Goal: Information Seeking & Learning: Learn about a topic

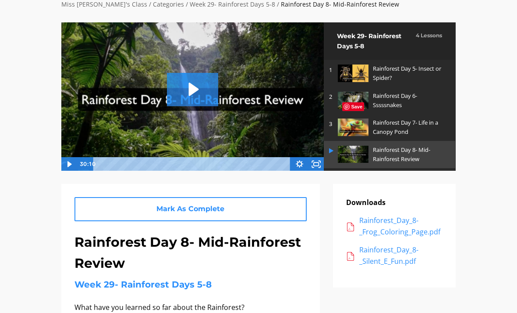
scroll to position [18, 0]
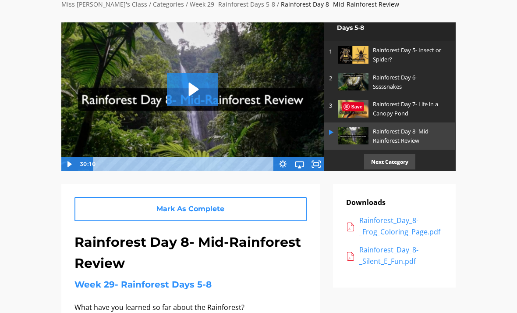
click at [396, 155] on p "Next Category" at bounding box center [389, 161] width 51 height 15
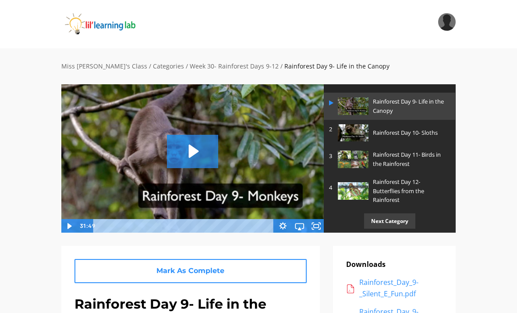
scroll to position [27, 0]
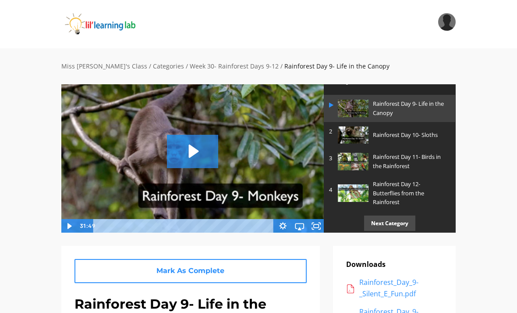
click at [392, 224] on p "Next Category" at bounding box center [389, 222] width 51 height 15
click at [395, 219] on p "Next Category" at bounding box center [389, 222] width 51 height 15
click at [404, 219] on p "Next Category" at bounding box center [389, 222] width 51 height 15
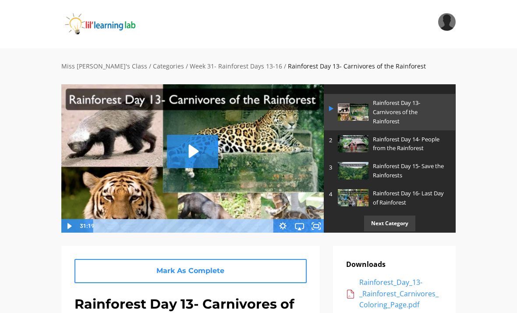
scroll to position [27, 0]
click at [383, 218] on p "Next Category" at bounding box center [389, 223] width 51 height 15
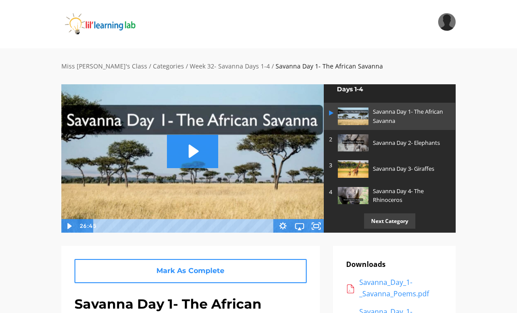
scroll to position [18, 0]
click at [402, 214] on p "Next Category" at bounding box center [389, 221] width 51 height 15
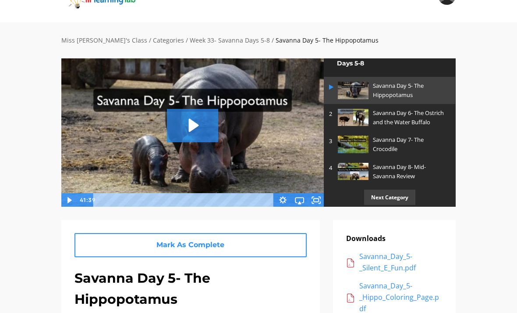
scroll to position [18, 0]
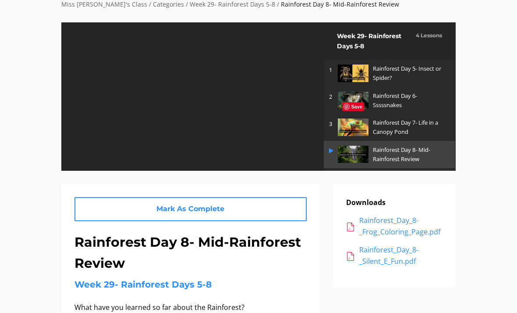
scroll to position [18, 0]
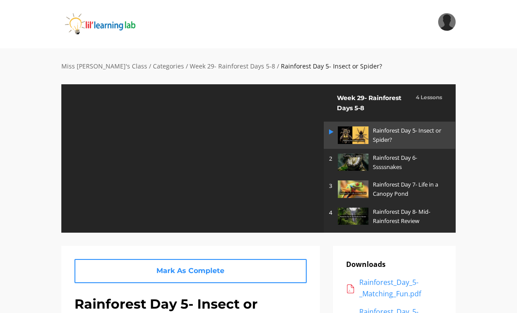
scroll to position [47, 0]
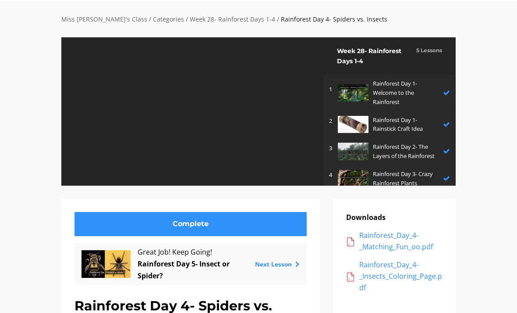
scroll to position [53, 0]
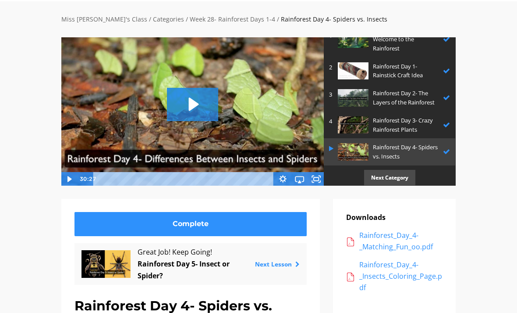
click at [408, 175] on p "Next Category" at bounding box center [389, 177] width 51 height 15
click at [387, 173] on p "Next Category" at bounding box center [389, 177] width 51 height 15
click at [401, 174] on p "Next Category" at bounding box center [389, 177] width 51 height 15
click at [406, 181] on link "Next Category" at bounding box center [389, 177] width 131 height 24
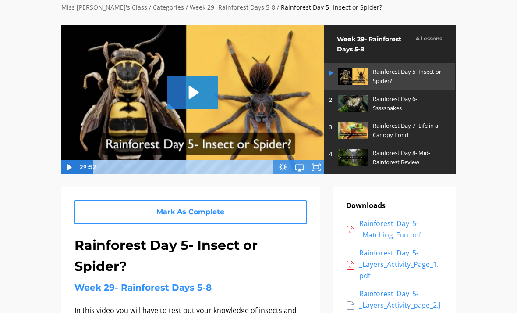
scroll to position [56, 0]
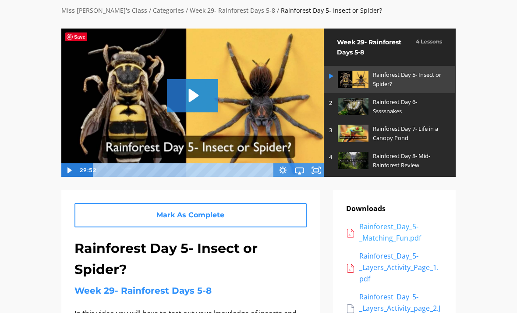
click at [402, 227] on div "Rainforest_Day_5-_Matching_Fun.pdf" at bounding box center [400, 232] width 83 height 22
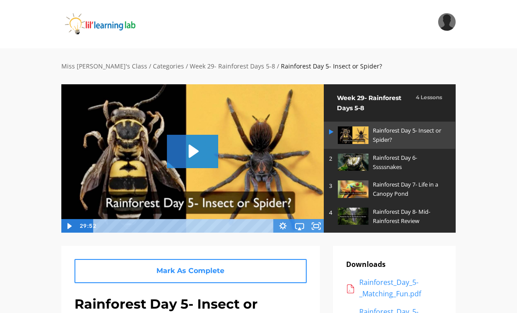
click at [351, 159] on img at bounding box center [353, 161] width 31 height 17
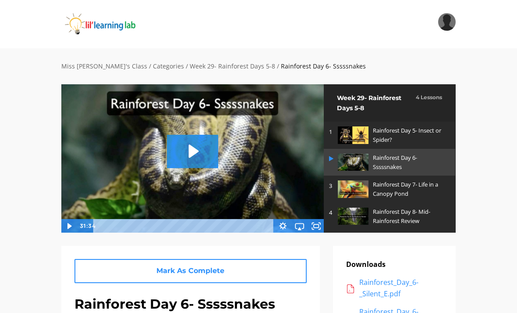
click at [341, 131] on img at bounding box center [353, 134] width 31 height 17
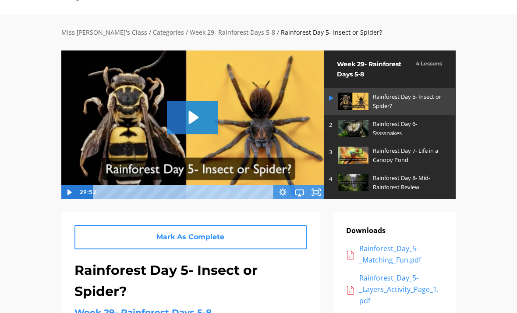
scroll to position [34, 0]
click at [379, 293] on div "Rainforest_Day_5-_Layers_Activity_Page_1.pdf" at bounding box center [400, 289] width 83 height 34
click at [371, 273] on div "Rainforest_Day_5-_Layers_Activity_Page_1.pdf" at bounding box center [400, 289] width 83 height 34
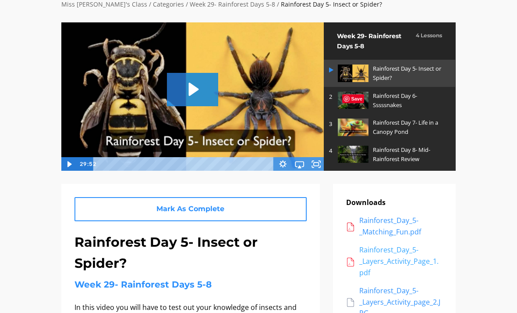
scroll to position [62, 0]
click at [377, 254] on div "Rainforest_Day_5-_Layers_Activity_Page_1.pdf" at bounding box center [400, 261] width 83 height 34
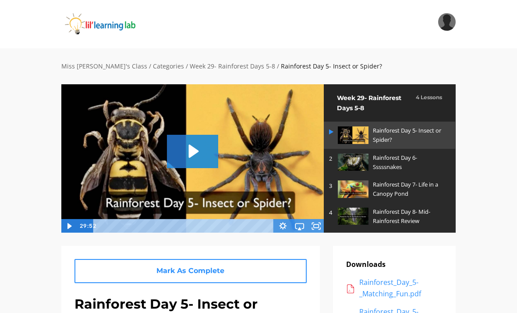
click at [195, 147] on icon "Play Video: sites/2147505858/video/9qxzKFPKQWudk5rpXtUZ_Rainforest_Day_5-_Insec…" at bounding box center [192, 151] width 51 height 33
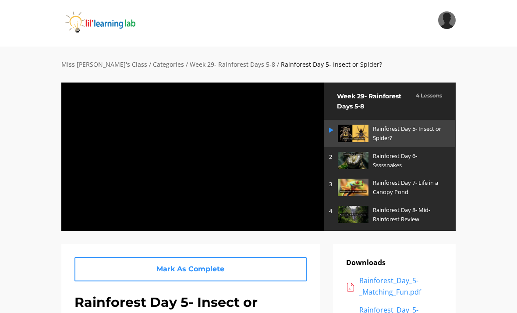
scroll to position [2, 0]
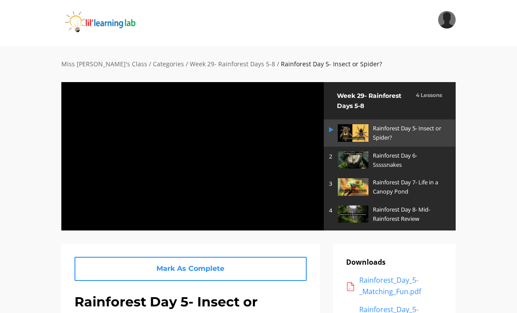
click at [257, 213] on div at bounding box center [192, 156] width 263 height 149
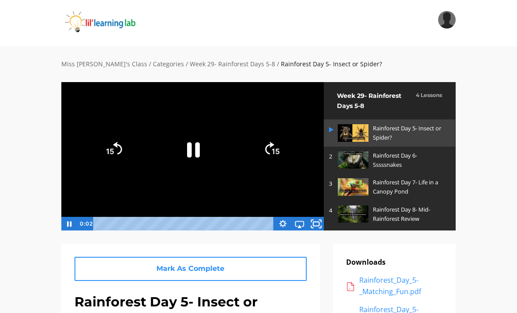
click at [310, 219] on icon "Fullscreen" at bounding box center [316, 223] width 20 height 17
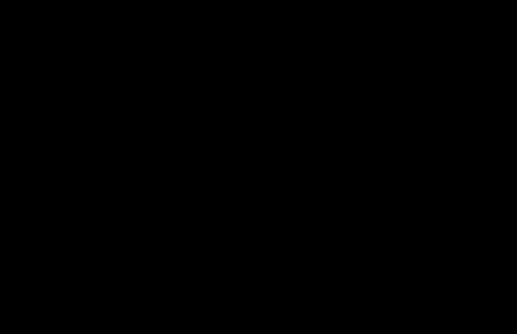
click at [238, 138] on div at bounding box center [258, 167] width 517 height 334
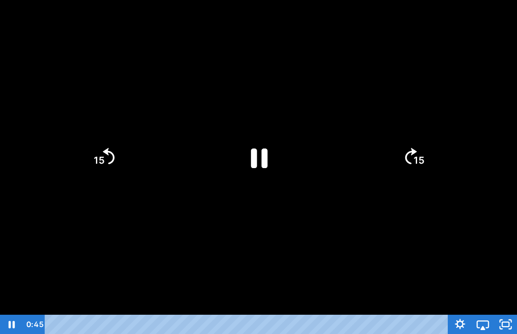
click at [256, 167] on icon "Pause" at bounding box center [259, 159] width 17 height 20
click at [506, 312] on icon "Unfullscreen" at bounding box center [505, 324] width 23 height 19
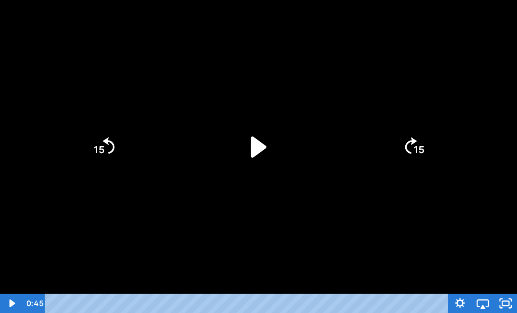
scroll to position [2, 0]
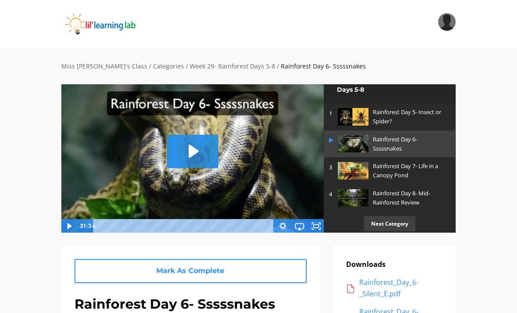
scroll to position [18, 0]
click at [374, 194] on p "Rainforest Day 8- Mid-Rainforest Review" at bounding box center [409, 197] width 73 height 18
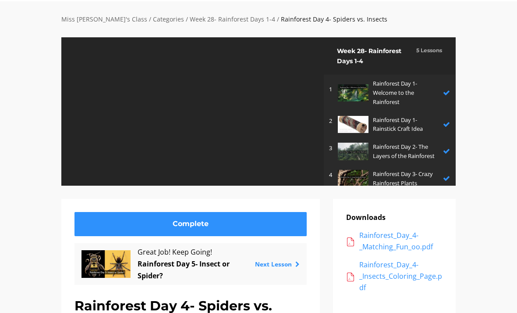
scroll to position [53, 0]
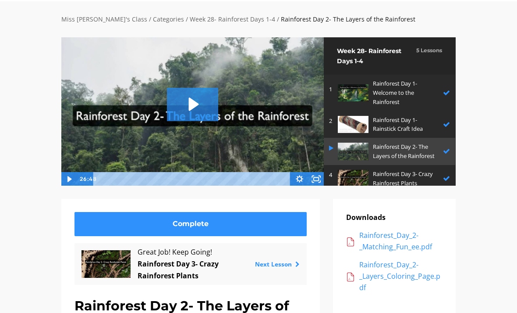
scroll to position [7, 0]
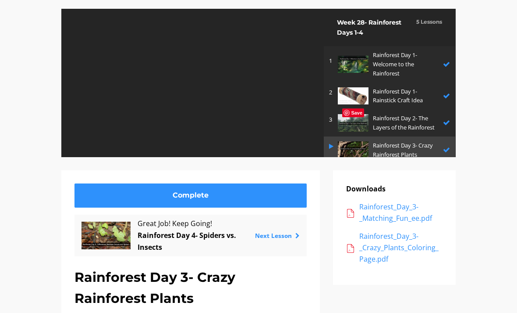
scroll to position [34, 0]
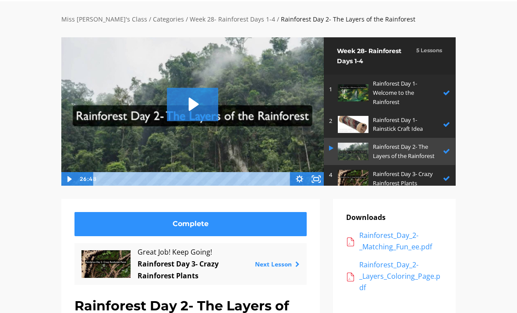
scroll to position [7, 0]
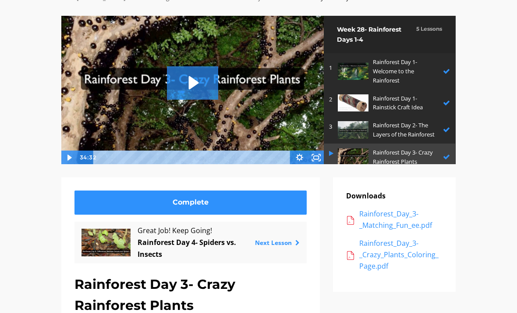
scroll to position [34, 0]
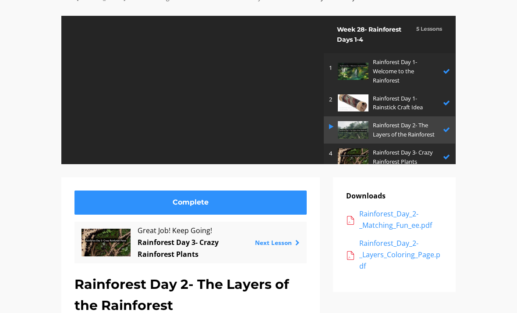
scroll to position [7, 0]
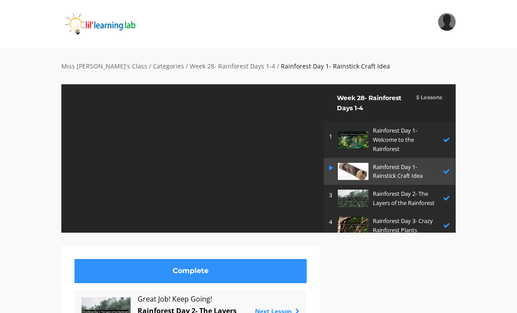
scroll to position [101, 0]
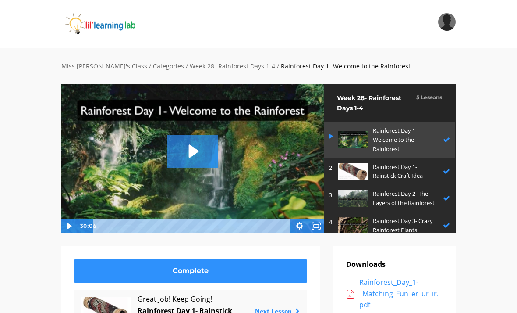
scroll to position [47, 0]
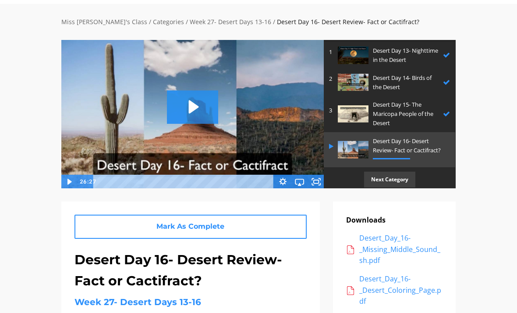
scroll to position [44, 0]
click at [182, 98] on icon "Play Video: sites/2147505858/video/A67Vfi22SjaYp9rEmRoZ_Desert_Day_16-_Fact_or_…" at bounding box center [192, 106] width 51 height 33
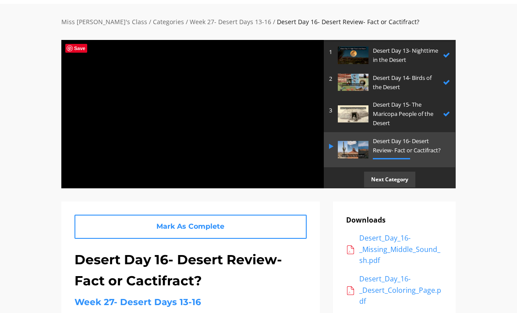
click at [242, 135] on div at bounding box center [192, 113] width 263 height 149
click at [211, 155] on div at bounding box center [192, 113] width 263 height 149
click at [279, 167] on div at bounding box center [192, 113] width 263 height 149
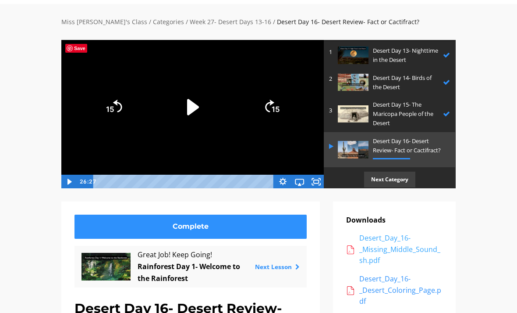
click at [388, 241] on div "Desert_Day_16-_Missing_Middle_Sound_sh.pdf" at bounding box center [400, 249] width 83 height 34
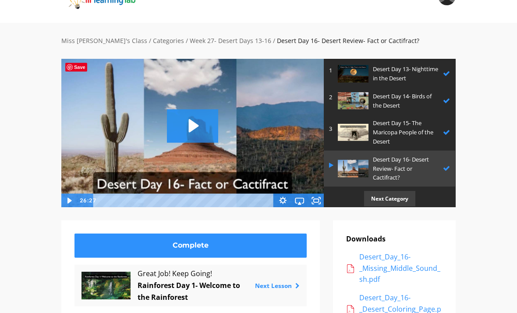
scroll to position [25, 0]
click at [402, 193] on p "Next Category" at bounding box center [389, 198] width 51 height 15
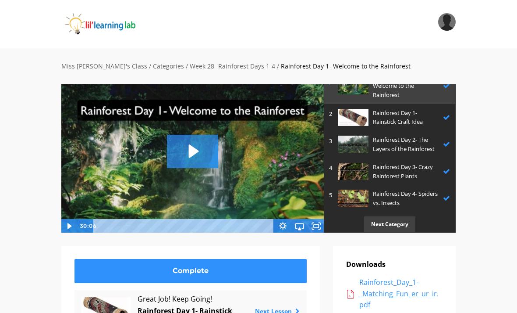
scroll to position [53, 0]
click at [396, 220] on p "Next Category" at bounding box center [389, 224] width 51 height 15
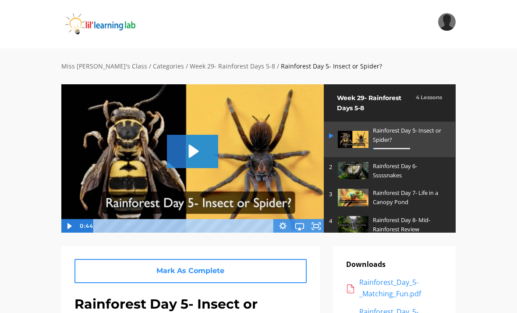
click at [188, 156] on icon "Play Video: sites/2147505858/video/9qxzKFPKQWudk5rpXtUZ_Rainforest_Day_5-_Insec…" at bounding box center [192, 151] width 51 height 33
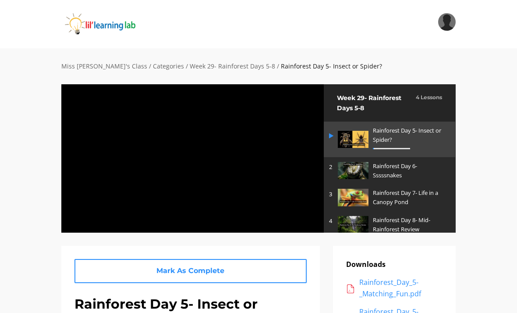
click at [191, 154] on div at bounding box center [192, 158] width 263 height 149
click at [228, 199] on div at bounding box center [192, 158] width 263 height 149
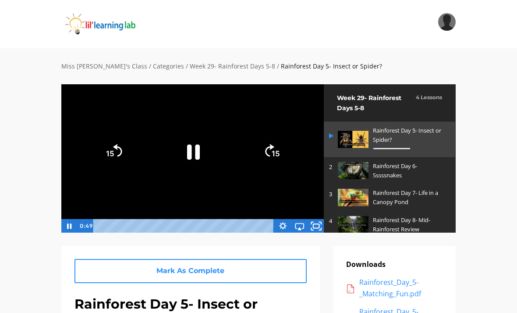
click at [321, 220] on icon "Fullscreen" at bounding box center [316, 225] width 20 height 17
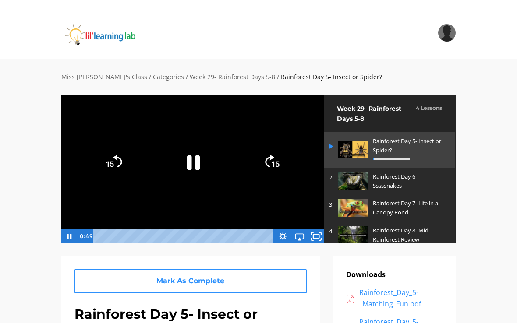
scroll to position [11, 0]
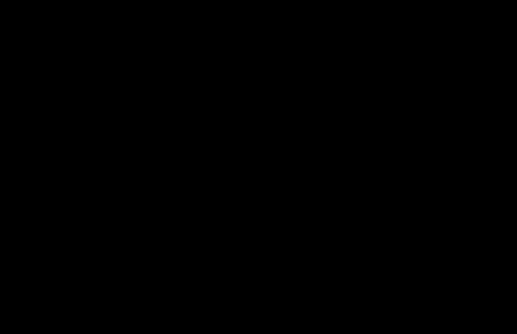
click at [440, 287] on div at bounding box center [258, 167] width 517 height 334
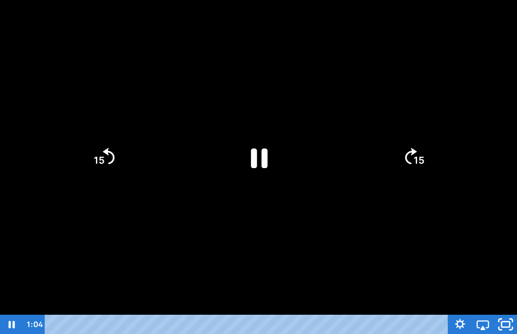
click at [512, 312] on icon "Unfullscreen" at bounding box center [505, 324] width 27 height 23
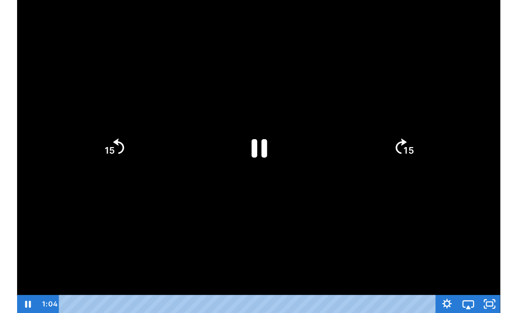
scroll to position [0, 0]
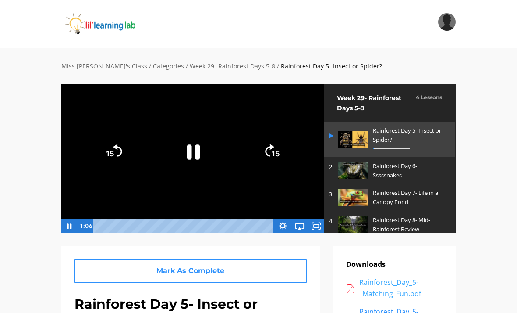
click at [385, 287] on div "Rainforest_Day_5-_Matching_Fun.pdf" at bounding box center [400, 288] width 83 height 22
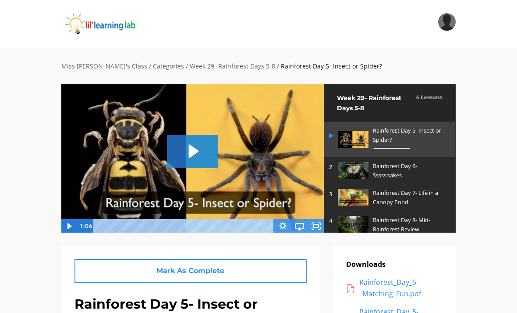
click at [206, 142] on icon "Play Video: sites/2147505858/video/9qxzKFPKQWudk5rpXtUZ_Rainforest_Day_5-_Insec…" at bounding box center [192, 151] width 51 height 33
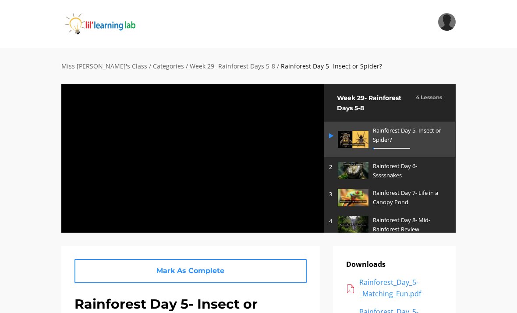
click at [272, 185] on div at bounding box center [192, 158] width 263 height 149
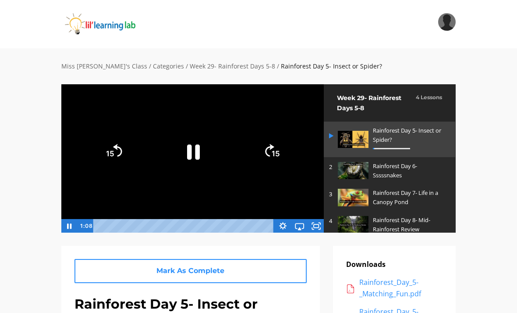
click at [315, 242] on div "Tap for sound @keyframes VOLUME_SMALL_WAVE_FLASH { 0% { opacity: 0; } 33% { opa…" at bounding box center [259, 164] width 408 height 161
click at [322, 227] on icon "Fullscreen" at bounding box center [316, 225] width 20 height 17
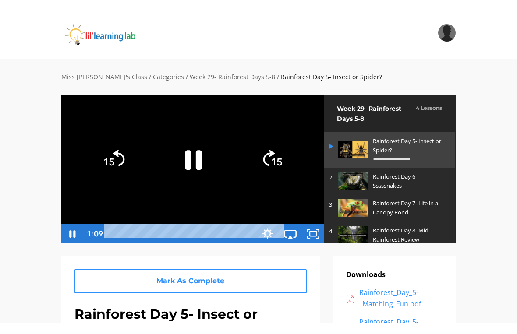
scroll to position [11, 0]
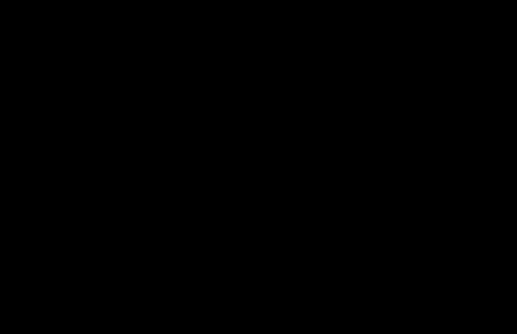
click at [455, 266] on div at bounding box center [258, 167] width 517 height 334
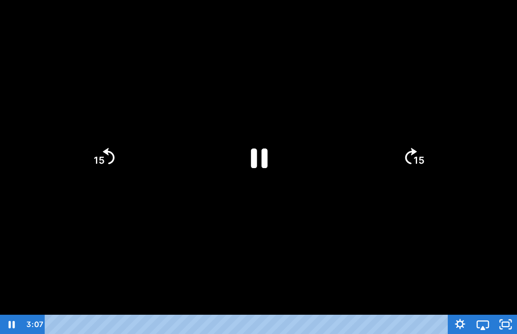
click at [496, 312] on icon "Unfullscreen" at bounding box center [505, 324] width 23 height 19
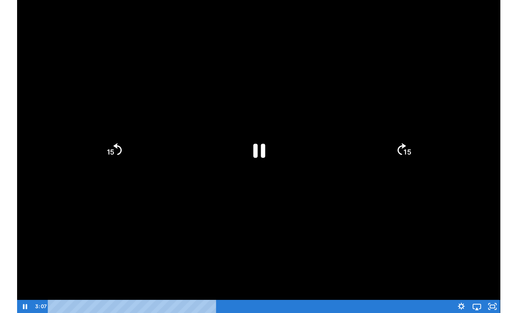
scroll to position [0, 0]
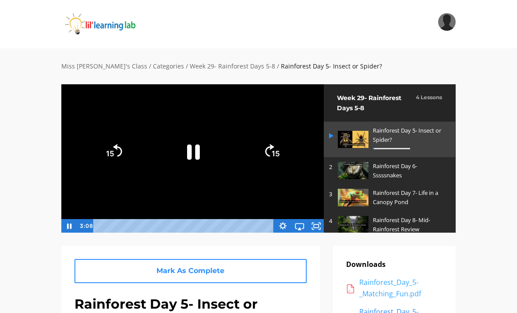
click at [411, 287] on div "Rainforest_Day_5-_Matching_Fun.pdf" at bounding box center [400, 288] width 83 height 22
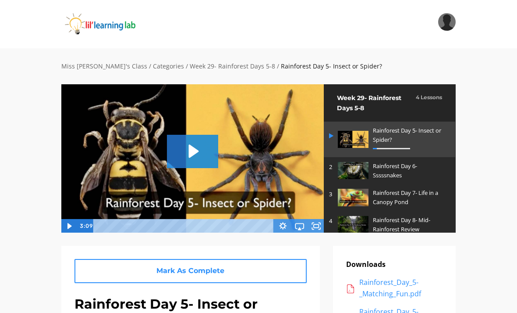
click at [205, 159] on icon "Play Video: sites/2147505858/video/9qxzKFPKQWudk5rpXtUZ_Rainforest_Day_5-_Insec…" at bounding box center [192, 151] width 51 height 33
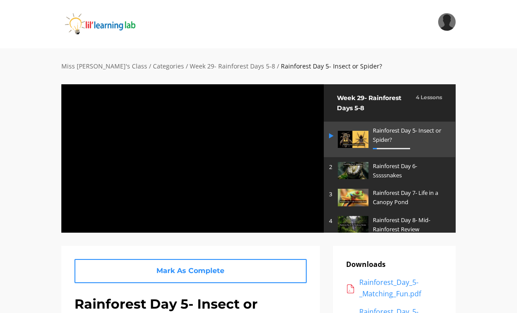
click at [287, 182] on div at bounding box center [192, 158] width 263 height 149
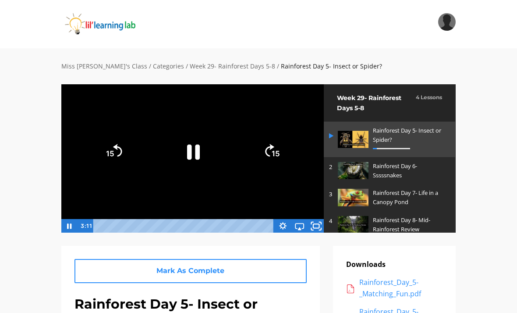
click at [321, 230] on icon "Fullscreen" at bounding box center [316, 225] width 20 height 17
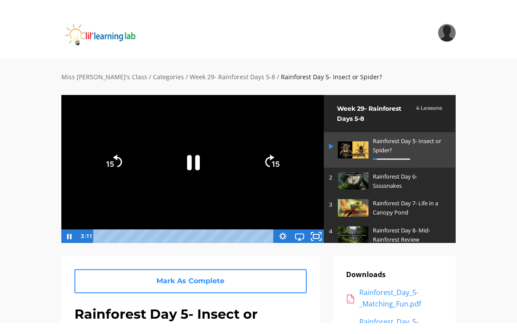
scroll to position [11, 0]
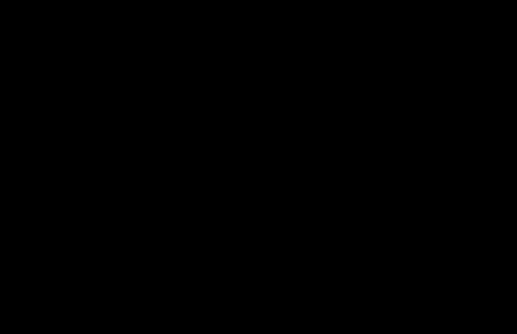
click at [354, 205] on div at bounding box center [258, 167] width 517 height 334
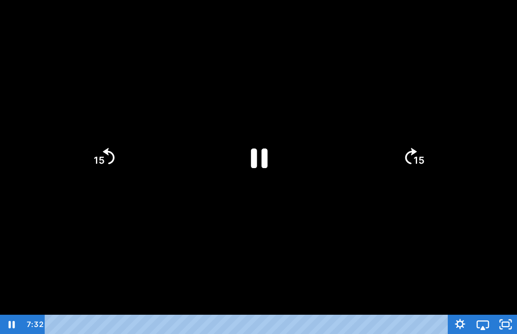
click at [334, 233] on div at bounding box center [258, 167] width 517 height 334
click at [269, 181] on div at bounding box center [258, 167] width 517 height 334
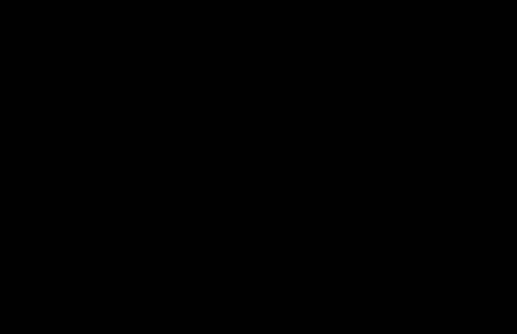
click at [292, 194] on div at bounding box center [258, 167] width 517 height 334
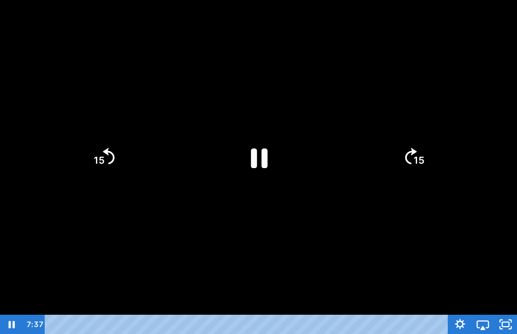
click at [253, 163] on icon "Pause" at bounding box center [259, 159] width 17 height 20
click at [262, 176] on icon "Play Video" at bounding box center [259, 158] width 68 height 68
click at [326, 246] on div at bounding box center [258, 167] width 517 height 334
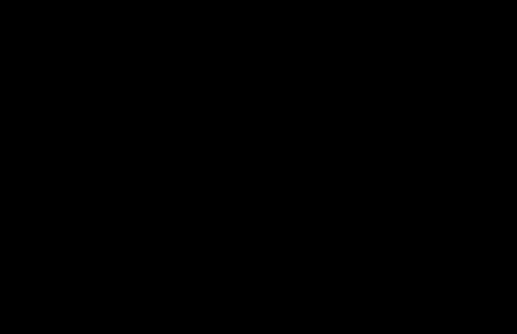
click at [278, 148] on div at bounding box center [258, 167] width 517 height 334
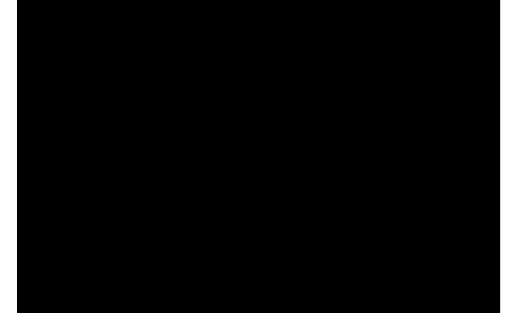
scroll to position [0, 0]
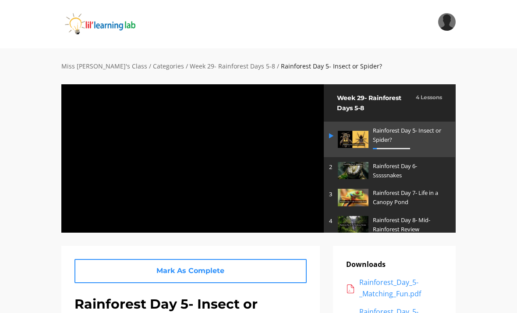
click at [244, 121] on div at bounding box center [192, 158] width 263 height 149
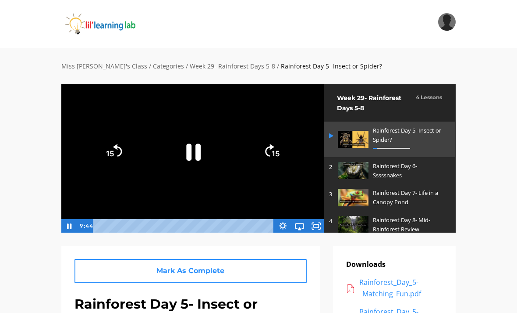
click at [211, 168] on icon "Pause" at bounding box center [193, 151] width 52 height 52
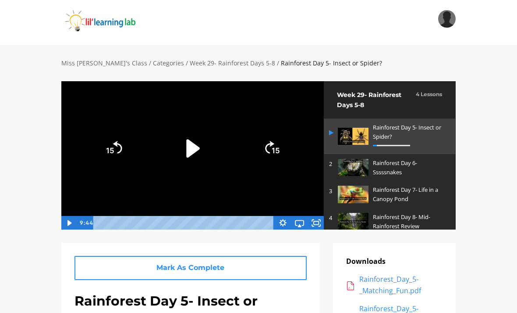
click at [198, 135] on icon "Play Video" at bounding box center [193, 149] width 52 height 52
click at [314, 224] on rect "Fullscreen" at bounding box center [316, 223] width 5 height 4
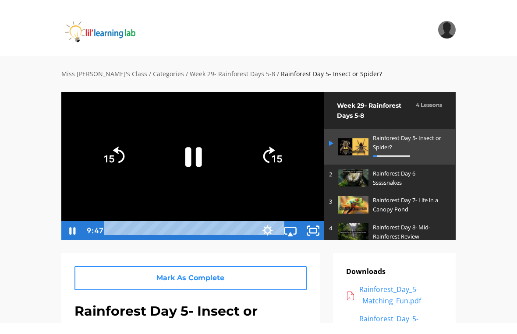
scroll to position [11, 0]
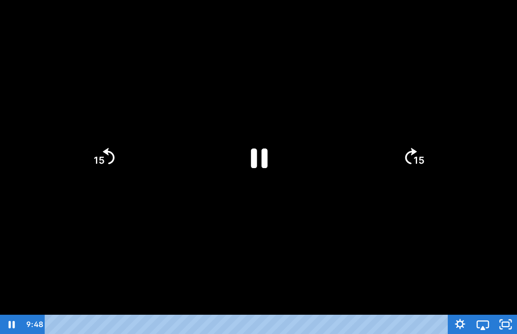
click at [513, 312] on icon "Unfullscreen" at bounding box center [505, 324] width 23 height 19
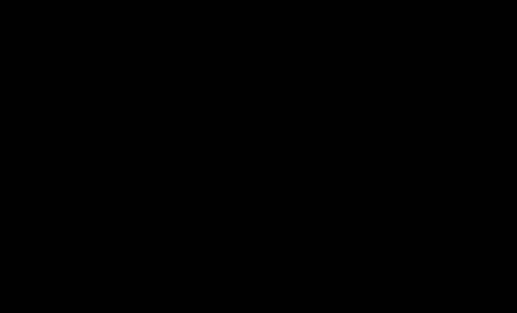
scroll to position [277, 0]
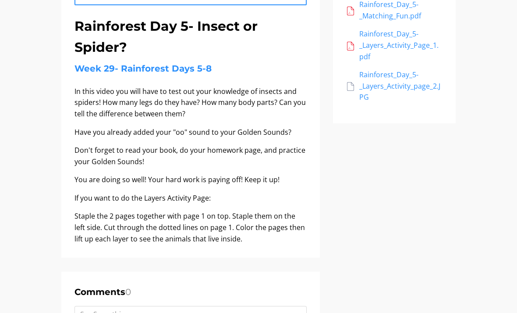
click at [72, 101] on div "Mark As Complete Great Job! Keep Going! Rainforest Day 6- Sssssnakes Next Lesso…" at bounding box center [190, 113] width 259 height 290
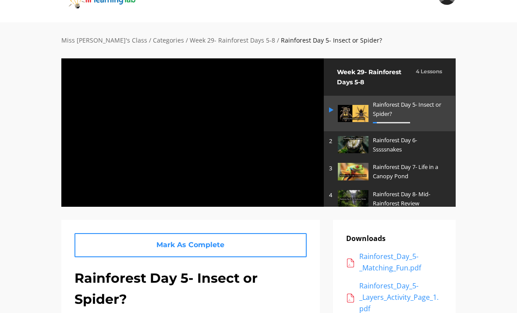
scroll to position [26, 0]
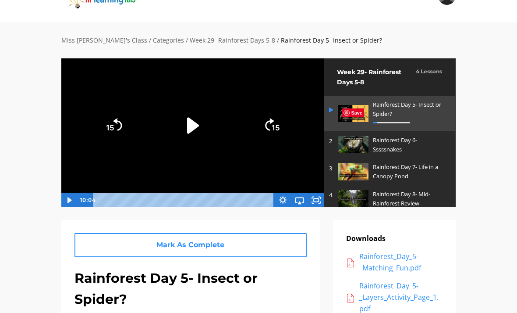
click at [314, 201] on icon "Fullscreen" at bounding box center [316, 200] width 17 height 14
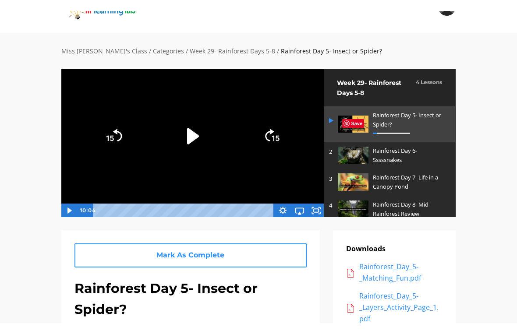
scroll to position [11, 0]
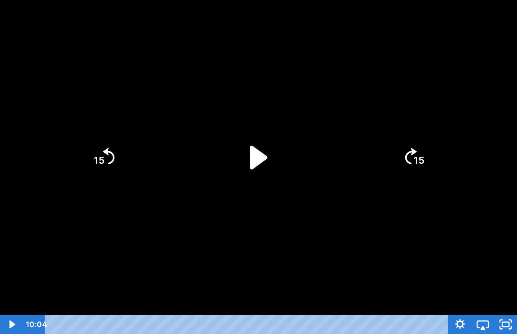
click at [249, 161] on icon "Play Video" at bounding box center [259, 158] width 68 height 68
click at [283, 160] on icon "Play Video" at bounding box center [258, 158] width 60 height 60
click at [319, 233] on div at bounding box center [258, 167] width 517 height 334
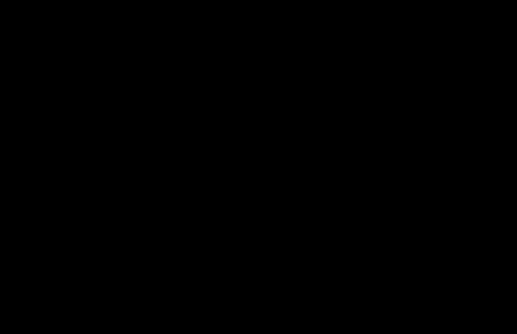
click at [276, 181] on div at bounding box center [258, 167] width 517 height 334
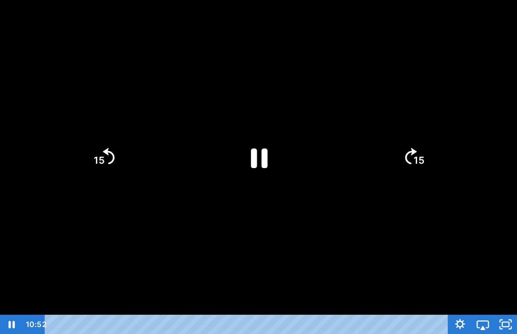
click at [268, 153] on icon "Pause" at bounding box center [259, 159] width 17 height 20
click at [429, 254] on div at bounding box center [258, 167] width 517 height 334
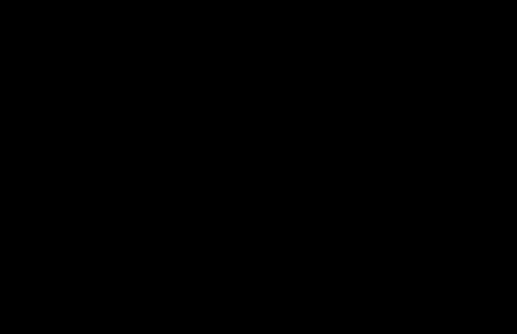
click at [434, 151] on div at bounding box center [258, 167] width 517 height 334
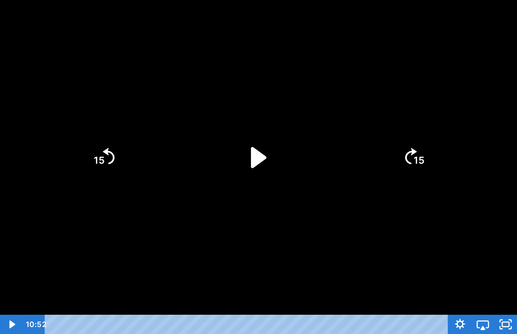
click at [308, 293] on div at bounding box center [258, 167] width 517 height 334
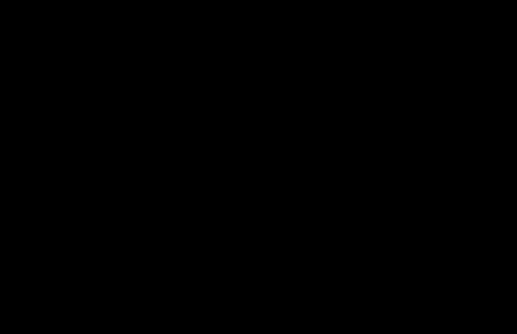
click at [272, 163] on div at bounding box center [258, 167] width 517 height 334
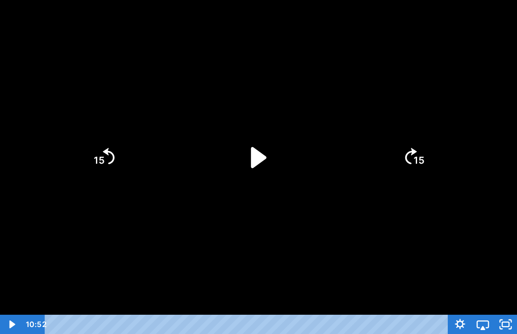
click at [288, 168] on icon "Play Video" at bounding box center [258, 158] width 60 height 60
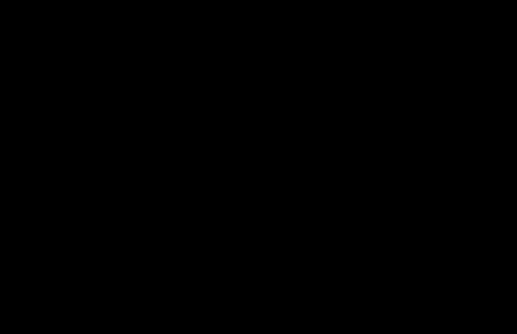
click at [85, 170] on div at bounding box center [258, 167] width 517 height 334
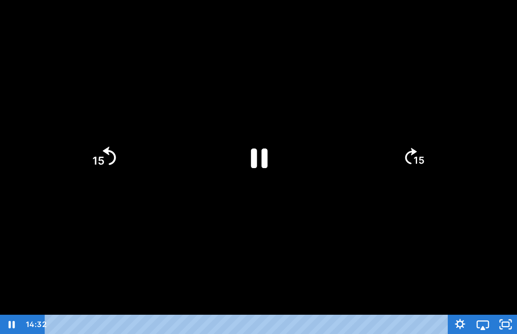
click at [92, 141] on icon "15" at bounding box center [103, 157] width 47 height 47
click at [92, 140] on icon "15" at bounding box center [103, 157] width 47 height 47
click at [93, 153] on icon "15" at bounding box center [103, 157] width 47 height 47
click at [93, 153] on icon "15" at bounding box center [103, 157] width 42 height 42
click at [97, 154] on icon "15" at bounding box center [103, 157] width 42 height 42
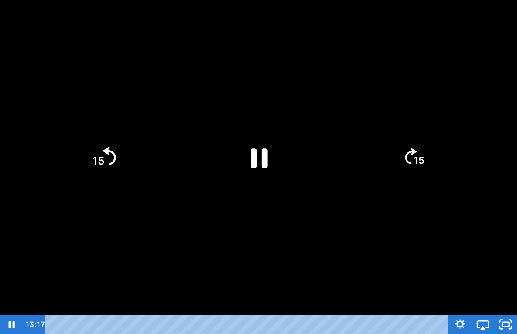
click at [96, 163] on tspan "15" at bounding box center [98, 160] width 12 height 13
click at [98, 162] on tspan "15" at bounding box center [99, 160] width 11 height 11
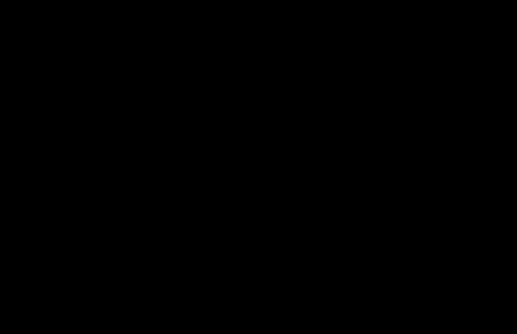
click at [270, 169] on div at bounding box center [258, 167] width 517 height 334
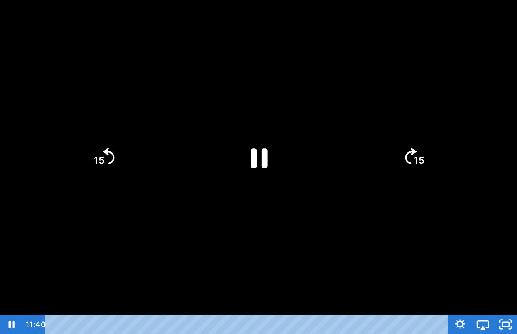
click at [97, 158] on tspan "15" at bounding box center [99, 160] width 11 height 11
click at [92, 171] on icon "15" at bounding box center [103, 157] width 42 height 42
click at [268, 167] on icon "Pause" at bounding box center [258, 158] width 60 height 60
click at [297, 285] on div at bounding box center [258, 167] width 517 height 334
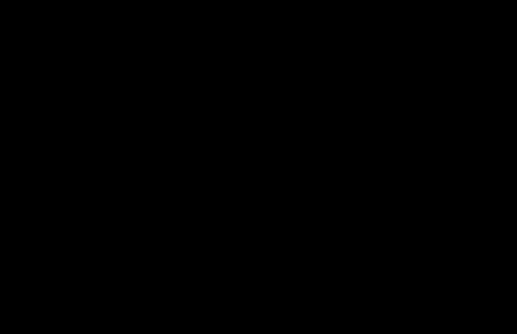
click at [162, 154] on div at bounding box center [258, 167] width 517 height 334
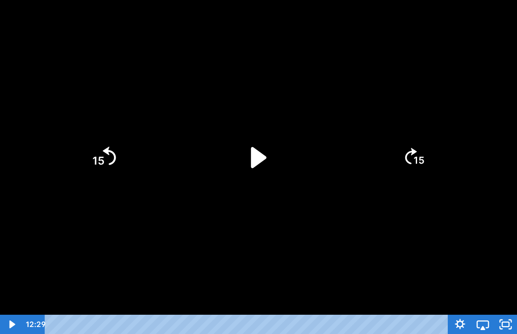
click at [87, 176] on icon "15" at bounding box center [103, 157] width 47 height 47
click at [262, 156] on icon "Play Video" at bounding box center [258, 157] width 15 height 21
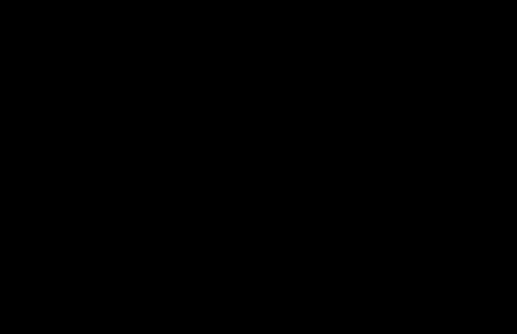
click at [263, 172] on div at bounding box center [258, 167] width 517 height 334
click at [254, 177] on div at bounding box center [258, 167] width 517 height 334
click at [221, 161] on div at bounding box center [258, 167] width 517 height 334
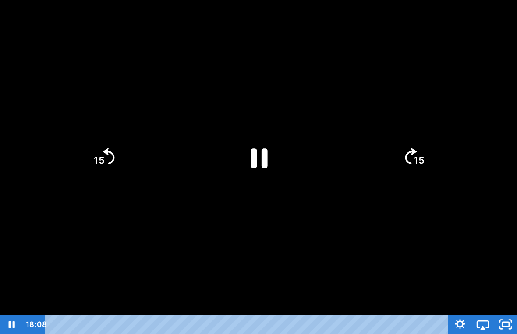
click at [327, 187] on div at bounding box center [258, 167] width 517 height 334
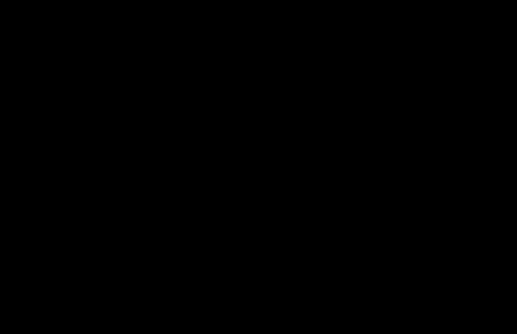
click at [253, 168] on div at bounding box center [258, 167] width 517 height 334
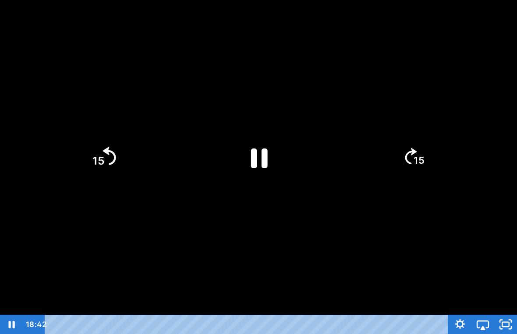
click at [108, 154] on icon "Skip back 15 seconds" at bounding box center [109, 156] width 13 height 18
click at [104, 161] on tspan "15" at bounding box center [99, 160] width 11 height 11
click at [97, 168] on icon "15" at bounding box center [103, 157] width 47 height 47
click at [449, 222] on div at bounding box center [258, 167] width 517 height 334
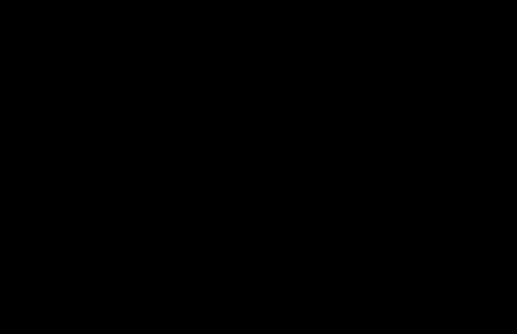
click at [74, 114] on div at bounding box center [258, 167] width 517 height 334
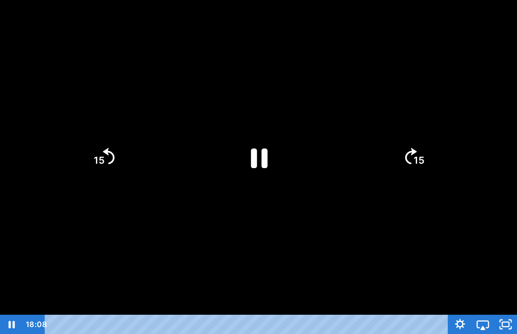
click at [171, 150] on div at bounding box center [258, 167] width 517 height 334
click at [262, 157] on icon "Play Video" at bounding box center [259, 158] width 18 height 24
click at [329, 219] on div at bounding box center [258, 167] width 517 height 334
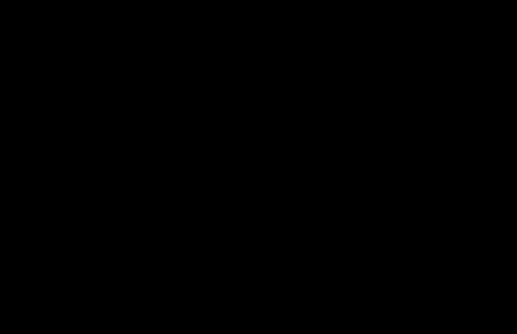
click at [278, 142] on div at bounding box center [258, 167] width 517 height 334
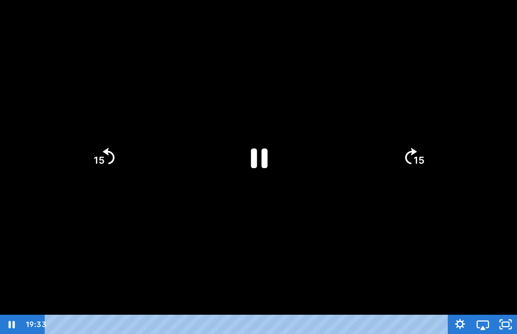
click at [268, 163] on icon "Pause" at bounding box center [259, 159] width 17 height 20
click at [261, 146] on icon "Play Video" at bounding box center [258, 158] width 60 height 60
click at [350, 239] on div at bounding box center [258, 167] width 517 height 334
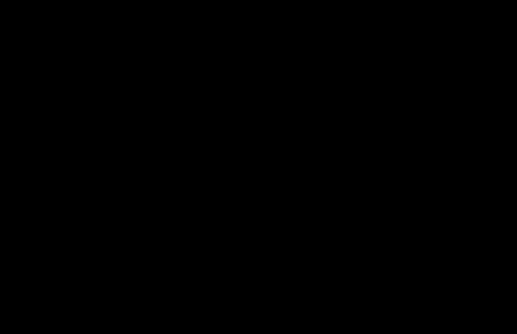
click at [260, 144] on div at bounding box center [258, 167] width 517 height 334
click at [258, 196] on div at bounding box center [258, 167] width 517 height 334
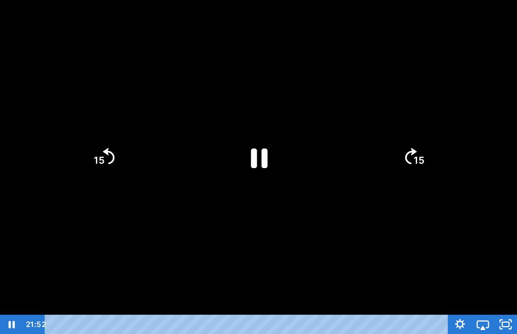
click at [264, 176] on icon "Pause" at bounding box center [258, 158] width 60 height 60
click at [419, 240] on div at bounding box center [258, 167] width 517 height 334
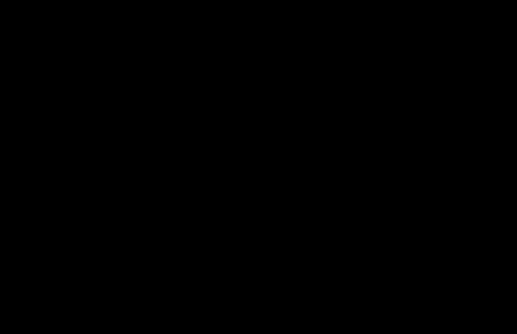
click at [309, 142] on div at bounding box center [258, 167] width 517 height 334
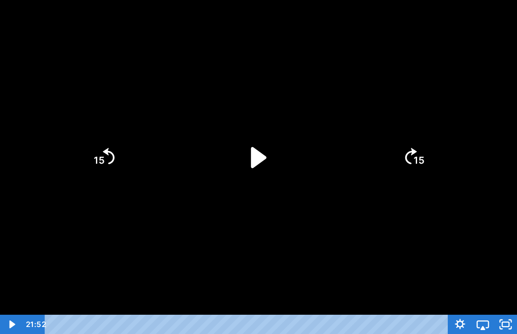
click at [266, 156] on icon "Play Video" at bounding box center [258, 157] width 15 height 21
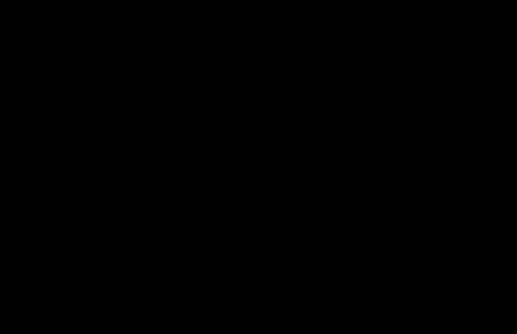
click at [239, 194] on div at bounding box center [258, 167] width 517 height 334
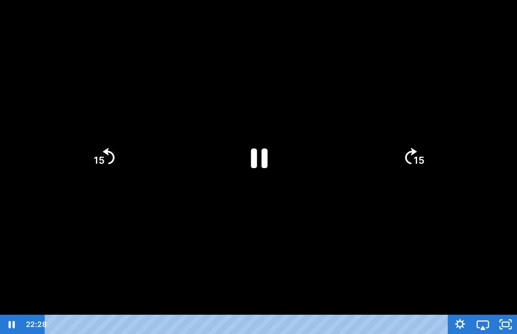
click at [270, 154] on icon "Pause" at bounding box center [258, 158] width 60 height 60
click at [245, 267] on div at bounding box center [258, 167] width 517 height 334
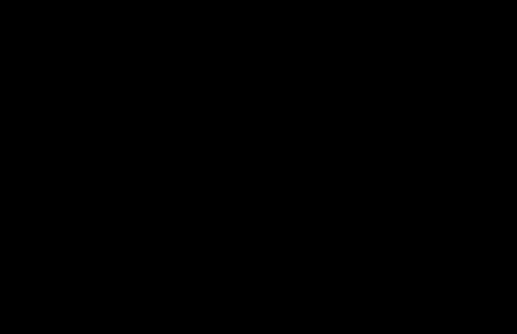
click at [223, 181] on div at bounding box center [258, 167] width 517 height 334
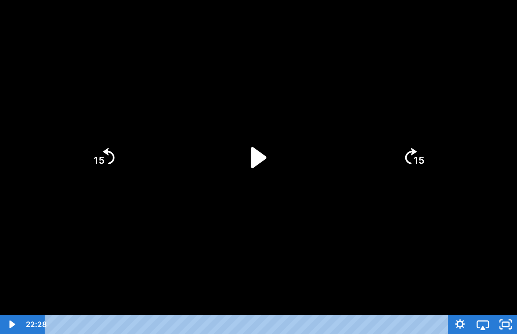
click at [259, 152] on icon "Play Video" at bounding box center [258, 157] width 15 height 21
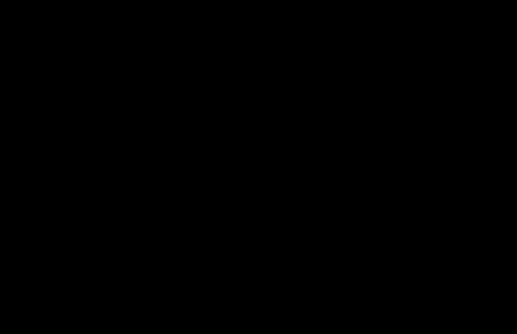
drag, startPoint x: 0, startPoint y: 299, endPoint x: 163, endPoint y: 199, distance: 191.0
click at [145, 212] on html "Search My Library Settings Logout Miss Anna's Class / Categories / Week 29- Rai…" at bounding box center [258, 156] width 517 height 334
click at [372, 250] on div at bounding box center [258, 167] width 517 height 334
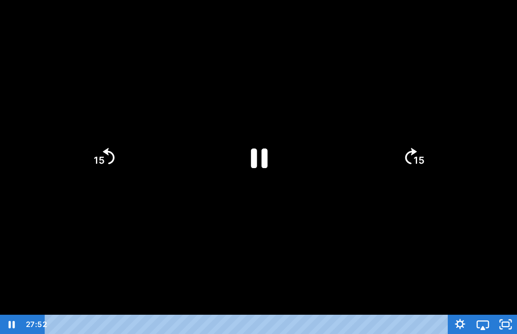
click at [384, 246] on div at bounding box center [258, 167] width 517 height 334
click at [242, 182] on icon "Play Video" at bounding box center [258, 158] width 60 height 60
click at [266, 157] on icon "Pause" at bounding box center [259, 159] width 17 height 20
click at [235, 135] on icon "Play Video" at bounding box center [258, 158] width 60 height 60
click at [263, 173] on icon "Play Video" at bounding box center [258, 158] width 60 height 60
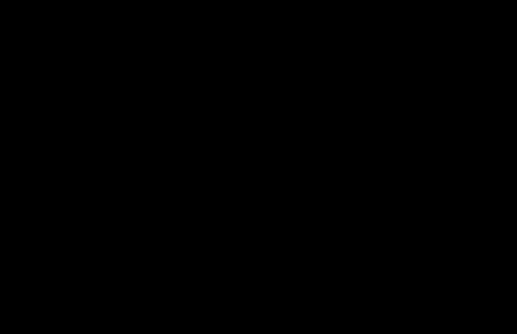
click at [501, 312] on icon "Unfullscreen" at bounding box center [505, 324] width 27 height 23
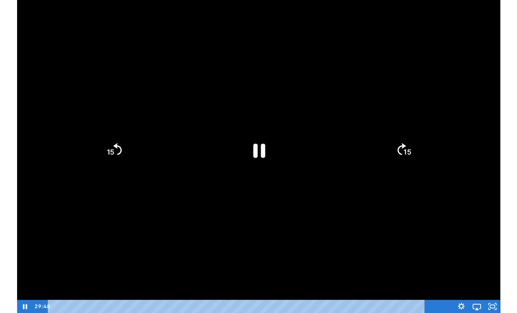
scroll to position [26, 0]
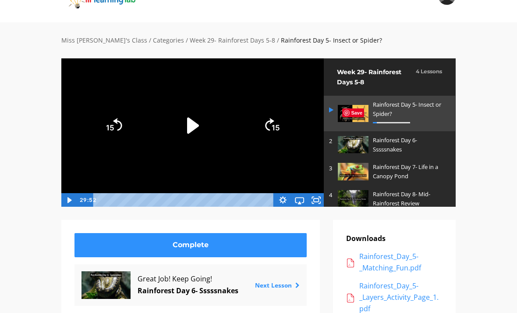
click at [405, 141] on p "Rainforest Day 6- Sssssnakes" at bounding box center [409, 144] width 73 height 18
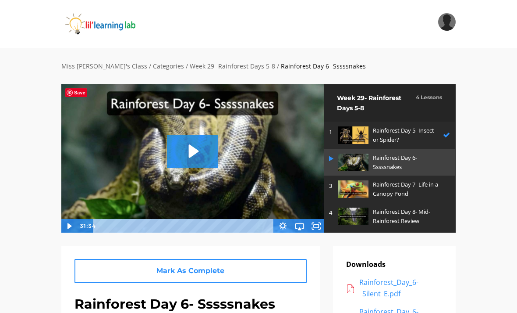
click at [297, 181] on img at bounding box center [192, 158] width 263 height 149
click at [297, 181] on div at bounding box center [192, 158] width 263 height 149
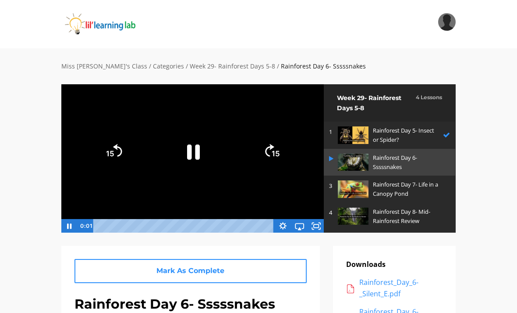
click at [167, 134] on div at bounding box center [192, 158] width 263 height 149
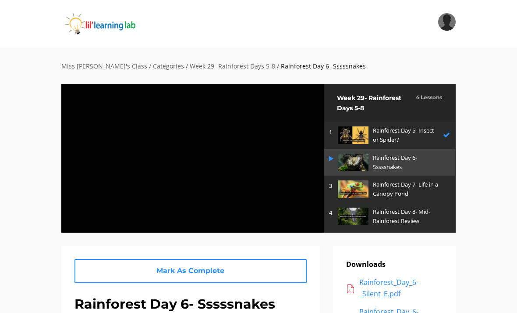
click at [205, 164] on div at bounding box center [192, 158] width 263 height 149
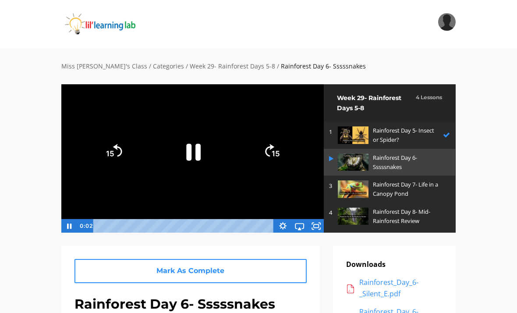
click at [198, 157] on icon "Pause" at bounding box center [193, 151] width 14 height 17
click at [275, 187] on div at bounding box center [192, 158] width 263 height 149
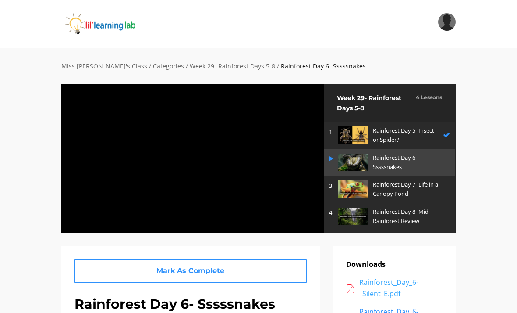
click at [408, 294] on div "Rainforest_Day_6-_Silent_E.pdf" at bounding box center [400, 288] width 83 height 22
click at [399, 287] on div "Rainforest_Day_6-_Silent_E.pdf" at bounding box center [400, 288] width 83 height 22
click at [400, 284] on div "Rainforest_Day_6-_Silent_E.pdf" at bounding box center [400, 288] width 83 height 22
click at [389, 287] on div "Rainforest_Day_6-_Silent_E.pdf" at bounding box center [400, 288] width 83 height 22
click at [384, 279] on div "Rainforest_Day_6-_Silent_E.pdf" at bounding box center [400, 288] width 83 height 22
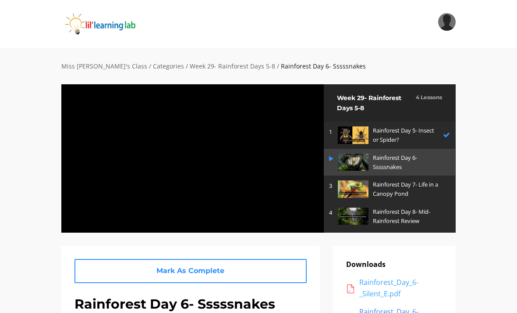
click at [394, 284] on div "Rainforest_Day_6-_Silent_E.pdf" at bounding box center [400, 288] width 83 height 22
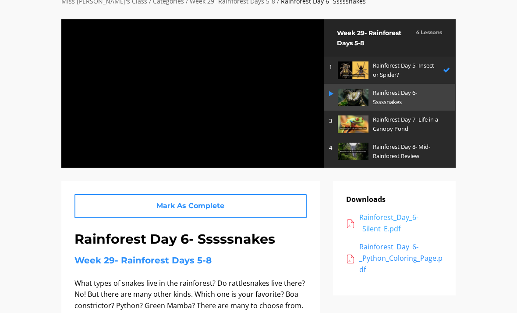
scroll to position [65, 0]
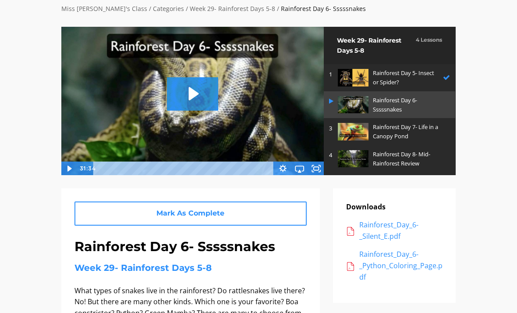
scroll to position [56, 0]
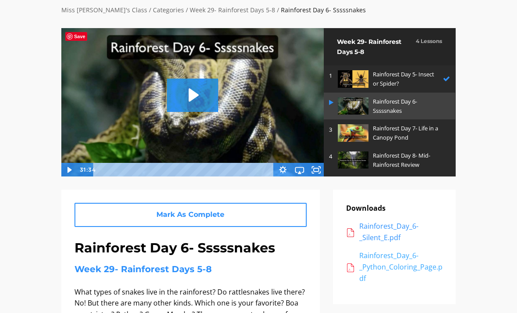
click at [383, 264] on div "Rainforest_Day_6-_Python_Coloring_Page.pdf" at bounding box center [400, 267] width 83 height 34
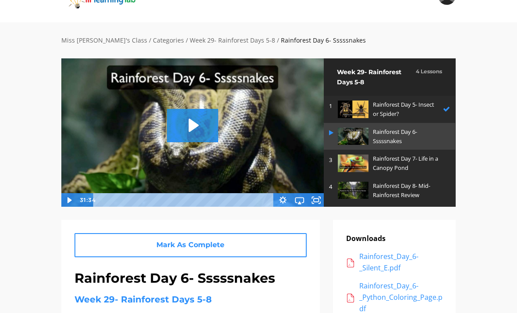
scroll to position [26, 0]
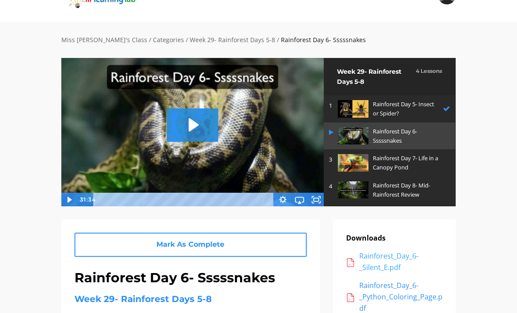
click at [372, 266] on div "Rainforest_Day_6-_Silent_E.pdf" at bounding box center [400, 261] width 83 height 22
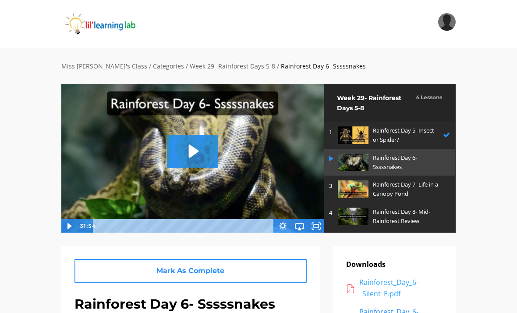
click at [378, 289] on div "Rainforest_Day_6-_Silent_E.pdf" at bounding box center [400, 288] width 83 height 22
click at [393, 297] on div "Rainforest_Day_6-_Silent_E.pdf" at bounding box center [400, 288] width 83 height 22
click at [187, 139] on icon "Play Video: sites/2147505858/video/GwP0pjyaSEecs88eTelZ_Rainforest_Day_6-_Sssss…" at bounding box center [192, 151] width 51 height 33
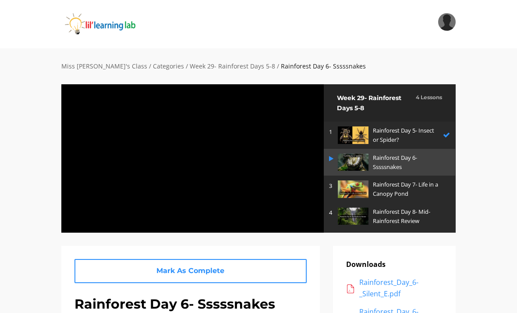
click at [242, 195] on div at bounding box center [192, 158] width 263 height 149
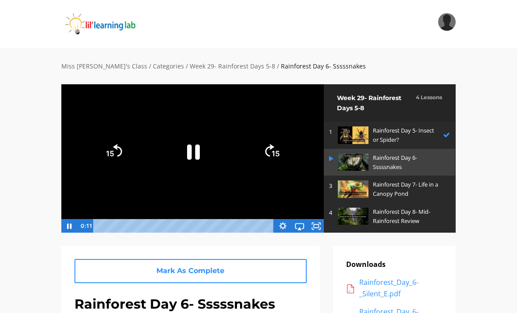
click at [322, 222] on icon "Fullscreen" at bounding box center [316, 226] width 17 height 14
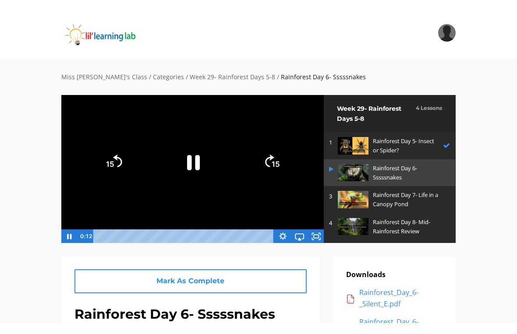
scroll to position [11, 0]
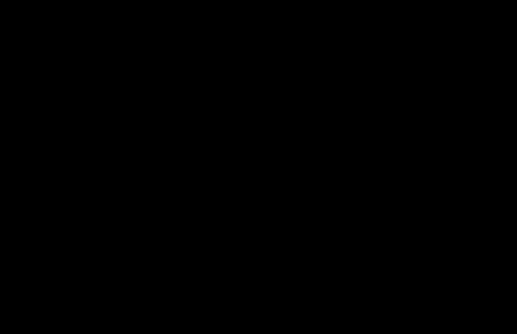
click at [355, 291] on div at bounding box center [258, 167] width 517 height 334
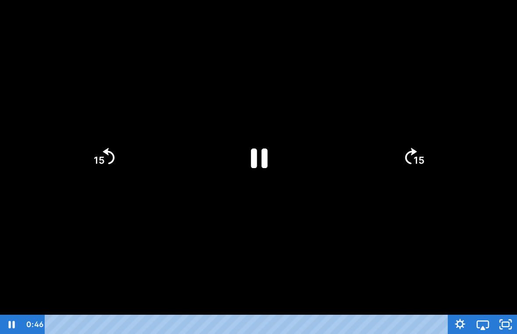
click at [367, 172] on div at bounding box center [258, 167] width 517 height 334
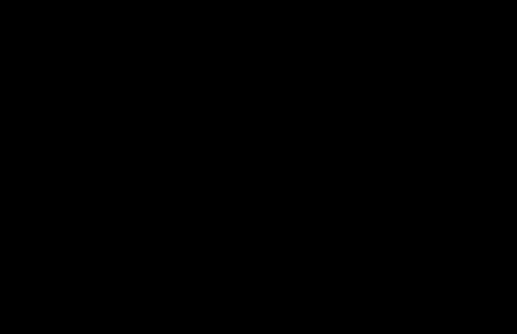
click at [450, 176] on div at bounding box center [258, 167] width 517 height 334
click at [154, 192] on div at bounding box center [258, 167] width 517 height 334
click at [115, 250] on div at bounding box center [258, 167] width 517 height 334
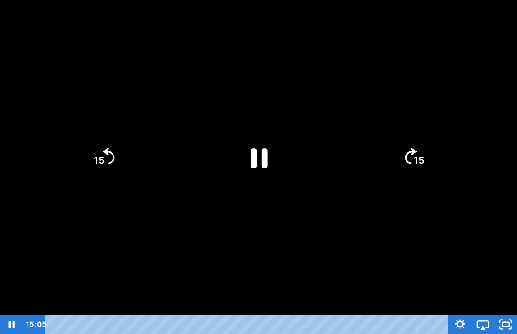
click at [112, 246] on div at bounding box center [258, 167] width 517 height 334
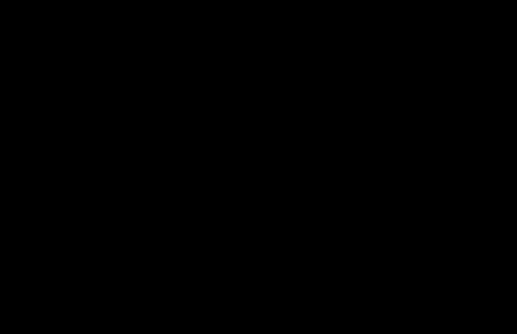
click at [215, 182] on div at bounding box center [258, 167] width 517 height 334
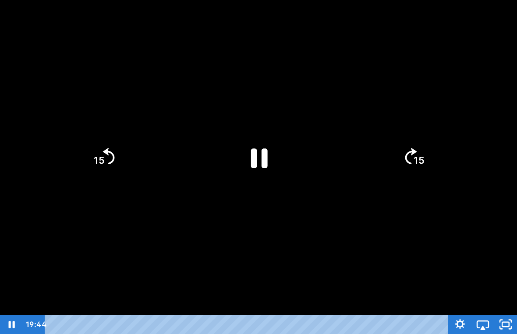
click at [249, 170] on icon "Pause" at bounding box center [258, 158] width 60 height 60
click at [264, 146] on icon "Play Video" at bounding box center [259, 158] width 68 height 68
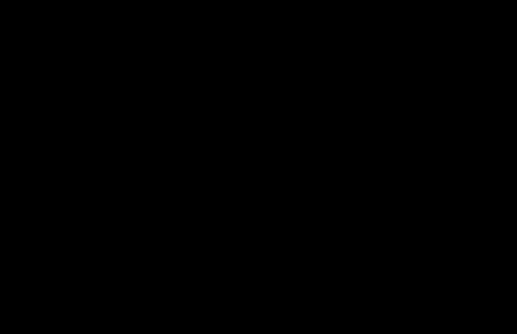
click at [270, 175] on div at bounding box center [258, 167] width 517 height 334
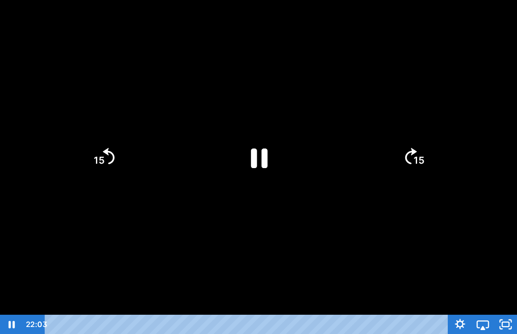
click at [270, 164] on icon "Pause" at bounding box center [258, 158] width 60 height 60
click at [243, 141] on icon "Play Video" at bounding box center [258, 158] width 60 height 60
click at [416, 147] on icon "15" at bounding box center [413, 157] width 47 height 47
click at [416, 146] on icon "15" at bounding box center [414, 157] width 42 height 42
click at [422, 153] on icon "15" at bounding box center [414, 157] width 42 height 42
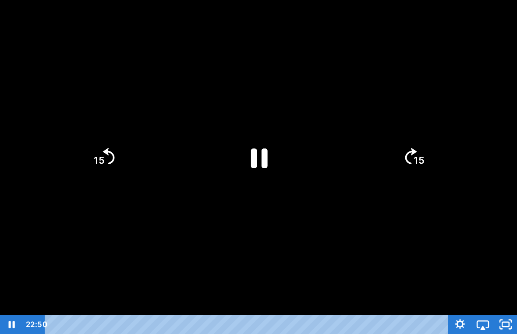
click at [421, 153] on icon "15" at bounding box center [414, 157] width 42 height 42
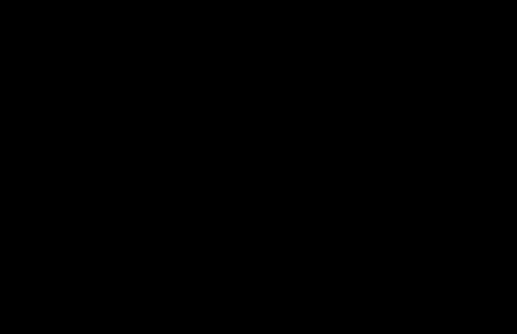
click at [482, 312] on icon "Airplay" at bounding box center [483, 324] width 23 height 19
click at [395, 306] on div at bounding box center [258, 167] width 517 height 334
click at [377, 296] on div at bounding box center [258, 167] width 517 height 334
click at [405, 227] on div at bounding box center [258, 167] width 517 height 334
click at [438, 298] on div at bounding box center [258, 167] width 517 height 334
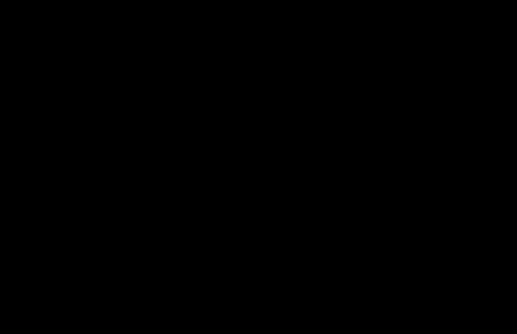
click at [475, 296] on div at bounding box center [258, 167] width 517 height 334
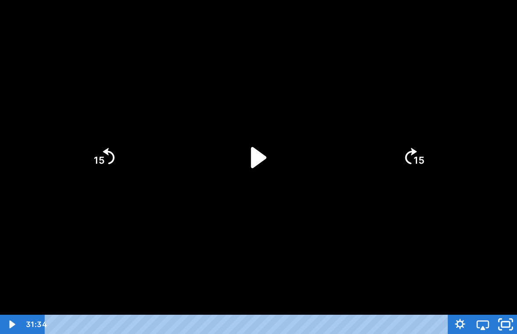
click at [507, 312] on icon "Unfullscreen" at bounding box center [505, 324] width 27 height 23
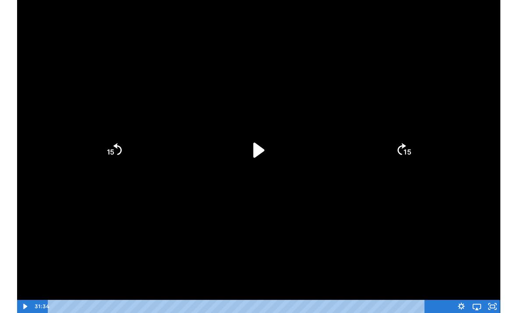
scroll to position [0, 0]
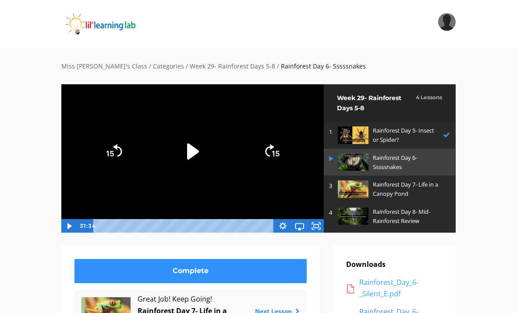
click at [381, 285] on div "Rainforest_Day_6-_Silent_E.pdf" at bounding box center [400, 288] width 83 height 22
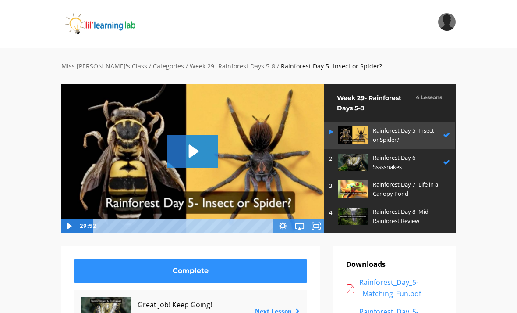
click at [428, 176] on link "3 Rainforest Day 7- Life in a [GEOGRAPHIC_DATA]" at bounding box center [389, 188] width 131 height 27
click at [433, 184] on p "Rainforest Day 7- Life in a Canopy Pond" at bounding box center [409, 189] width 73 height 18
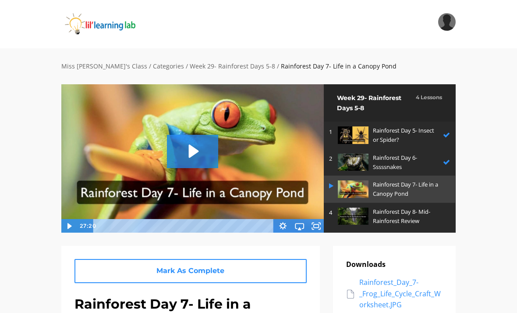
click at [187, 150] on icon "Play Video: sites/2147505858/video/LhAqAeYKR0mqVeQXUuOq_Rainforest_Day_7-_Life_…" at bounding box center [192, 151] width 51 height 33
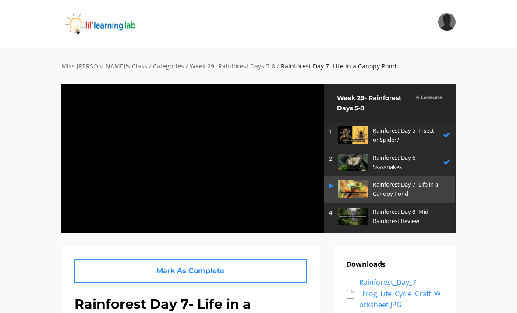
click at [279, 210] on div at bounding box center [192, 158] width 263 height 149
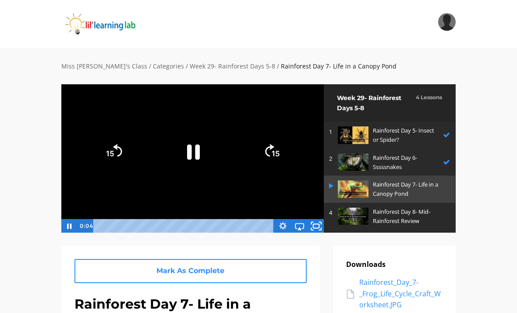
click at [310, 227] on icon "Fullscreen" at bounding box center [316, 225] width 20 height 17
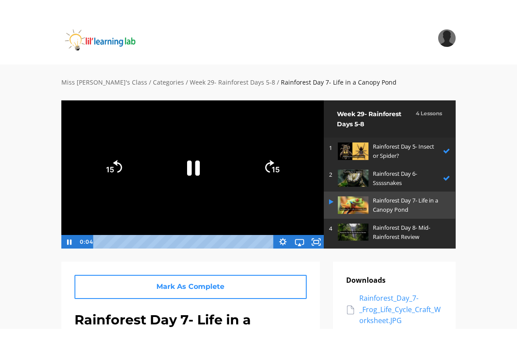
scroll to position [11, 0]
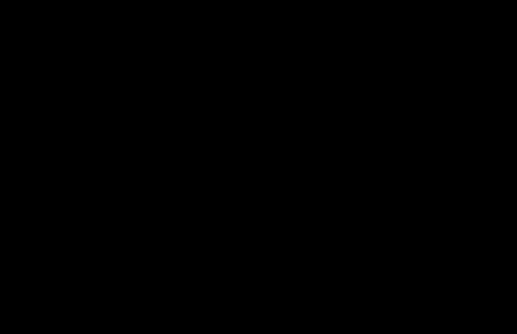
click at [268, 146] on div at bounding box center [258, 167] width 517 height 334
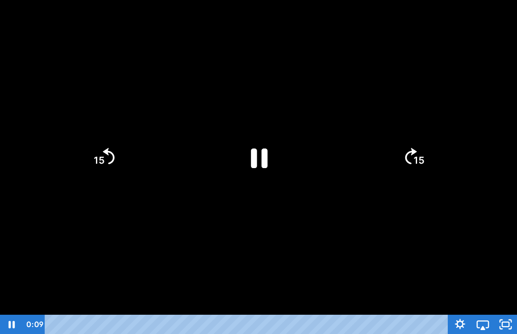
click at [273, 161] on icon "Pause" at bounding box center [258, 158] width 60 height 60
click at [275, 167] on icon "Play Video" at bounding box center [258, 158] width 60 height 60
click at [261, 156] on icon "Play Video" at bounding box center [259, 158] width 18 height 24
click at [116, 155] on icon "15" at bounding box center [103, 157] width 42 height 42
click at [115, 147] on icon "15" at bounding box center [103, 120] width 53 height 53
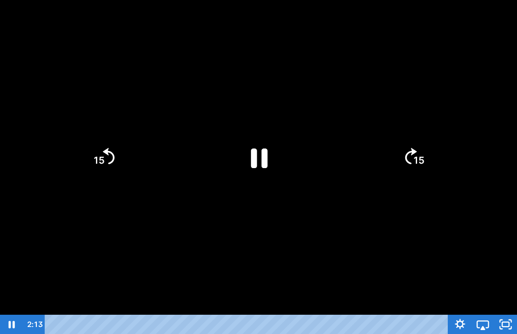
click at [124, 144] on icon "15" at bounding box center [103, 157] width 42 height 42
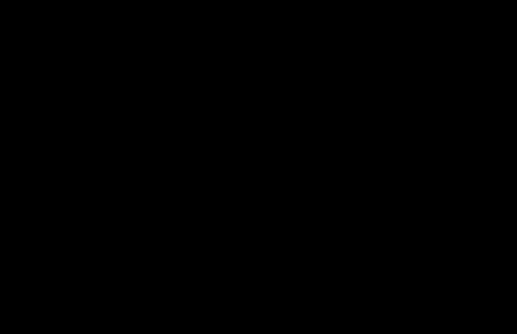
click at [181, 190] on div at bounding box center [258, 167] width 517 height 334
click at [457, 42] on div at bounding box center [258, 167] width 517 height 334
drag, startPoint x: 71, startPoint y: 310, endPoint x: 149, endPoint y: 290, distance: 81.4
click at [149, 290] on div at bounding box center [258, 167] width 517 height 334
click at [320, 160] on div at bounding box center [258, 167] width 517 height 334
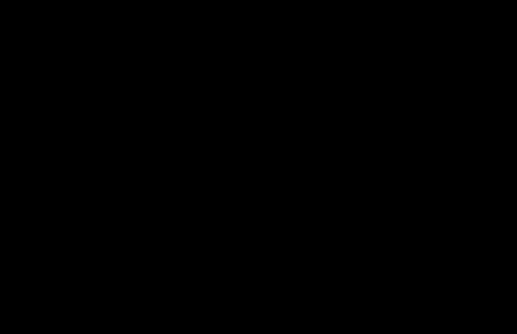
click at [257, 163] on div at bounding box center [258, 167] width 517 height 334
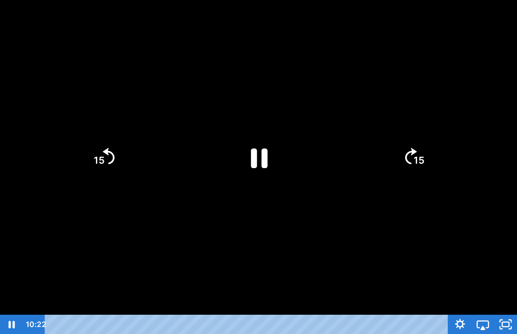
click at [265, 166] on icon "Pause" at bounding box center [259, 159] width 17 height 20
click at [277, 175] on icon "Play Video" at bounding box center [259, 158] width 68 height 68
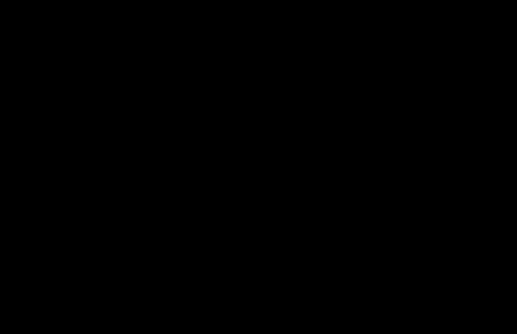
click at [242, 202] on div at bounding box center [258, 167] width 517 height 334
click at [233, 179] on div at bounding box center [258, 167] width 517 height 334
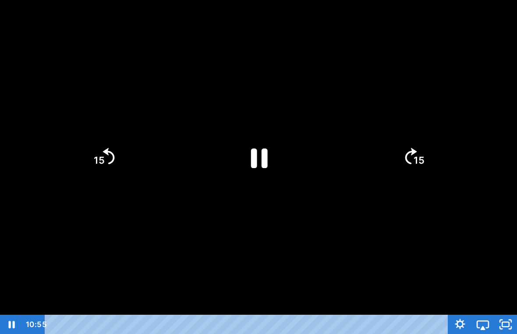
click at [272, 154] on icon "Pause" at bounding box center [258, 158] width 60 height 60
click at [346, 223] on div at bounding box center [258, 167] width 517 height 334
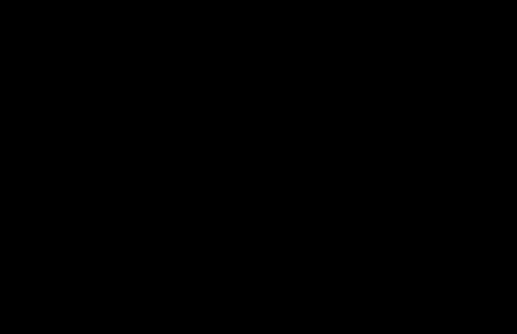
click at [237, 186] on div at bounding box center [258, 167] width 517 height 334
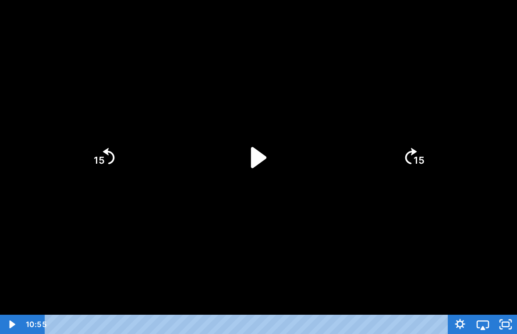
click at [247, 143] on icon "Play Video" at bounding box center [258, 158] width 60 height 60
click at [267, 178] on icon "Play Video" at bounding box center [258, 158] width 60 height 60
click at [289, 143] on div at bounding box center [258, 167] width 517 height 334
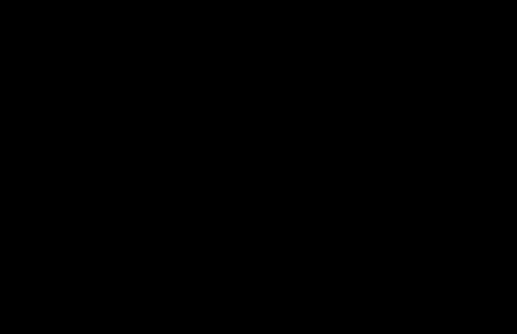
click at [301, 149] on div at bounding box center [258, 167] width 517 height 334
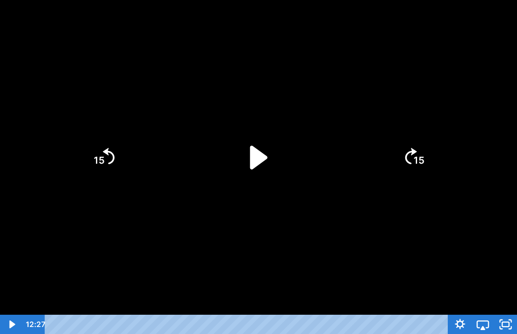
click at [264, 152] on icon "Play Video" at bounding box center [259, 158] width 68 height 68
click at [427, 258] on div at bounding box center [258, 167] width 517 height 334
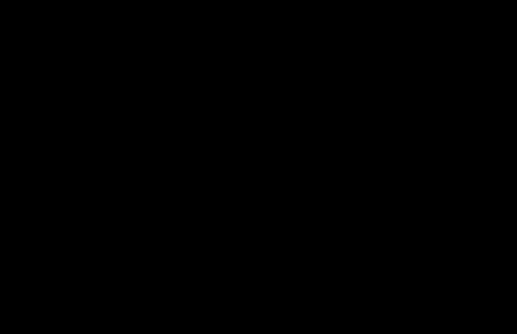
drag, startPoint x: 427, startPoint y: 258, endPoint x: 192, endPoint y: 205, distance: 240.9
click at [192, 205] on div at bounding box center [258, 167] width 517 height 334
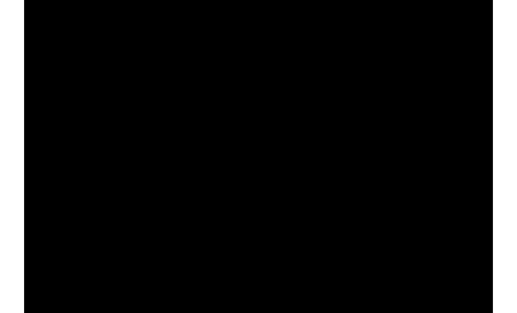
scroll to position [0, 0]
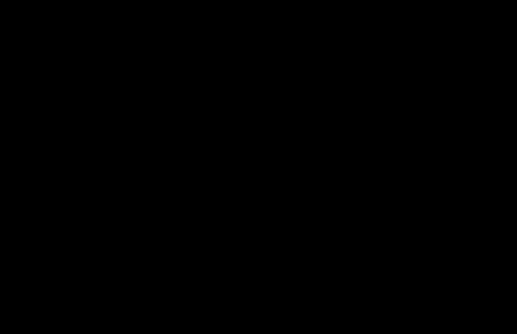
click at [429, 217] on div at bounding box center [258, 167] width 517 height 334
click at [446, 135] on div at bounding box center [258, 167] width 517 height 334
click at [299, 169] on div at bounding box center [258, 167] width 517 height 334
click at [304, 199] on div at bounding box center [258, 167] width 517 height 334
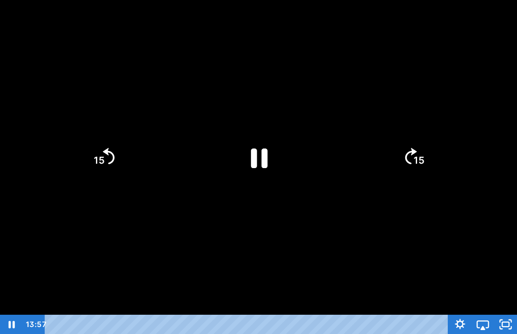
click at [342, 222] on div at bounding box center [258, 167] width 517 height 334
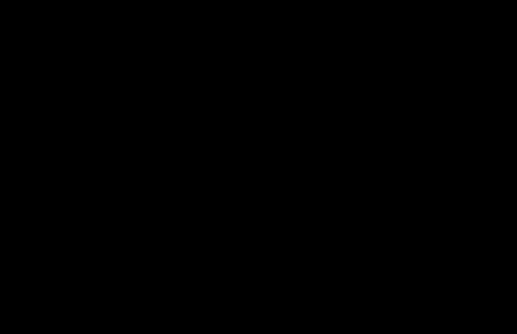
click at [406, 184] on div at bounding box center [258, 167] width 517 height 334
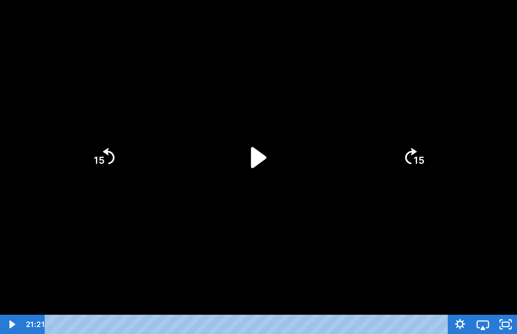
click at [199, 232] on div at bounding box center [258, 167] width 517 height 334
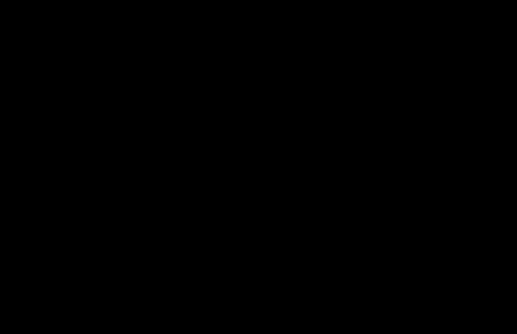
click at [267, 165] on div at bounding box center [258, 167] width 517 height 334
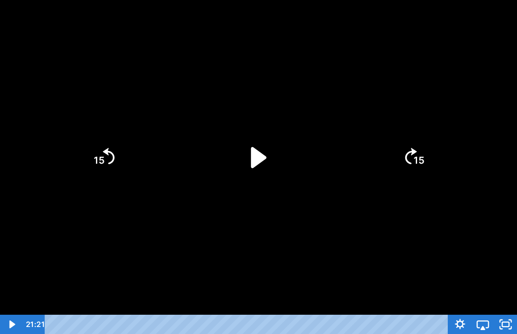
click at [249, 160] on icon "Play Video" at bounding box center [258, 158] width 60 height 60
click at [136, 251] on div at bounding box center [258, 167] width 517 height 334
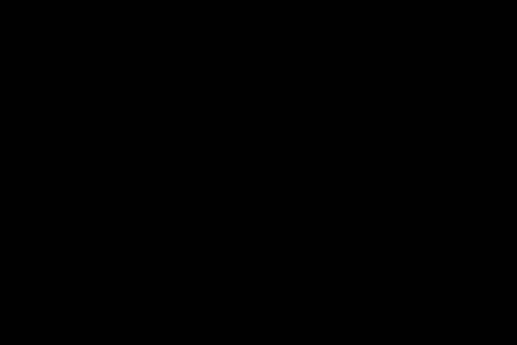
click at [108, 270] on div at bounding box center [258, 172] width 517 height 345
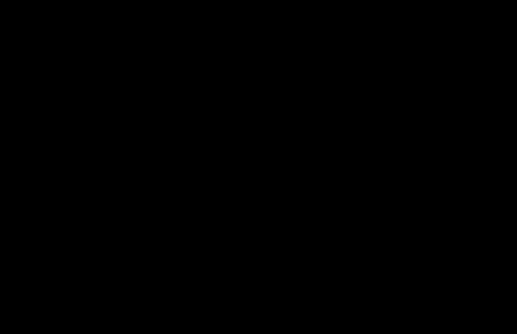
click at [245, 63] on div at bounding box center [258, 167] width 517 height 334
click at [447, 227] on div at bounding box center [258, 167] width 517 height 334
click at [483, 312] on icon "Airplay" at bounding box center [482, 324] width 27 height 23
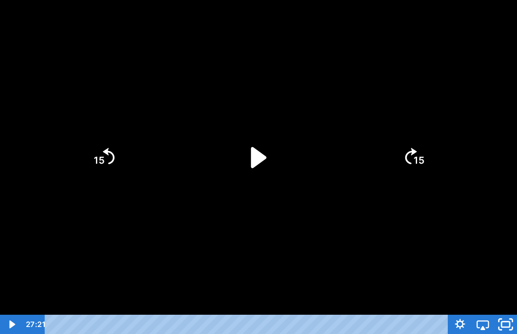
click at [499, 312] on icon "Unfullscreen" at bounding box center [505, 324] width 27 height 23
